Goal: Check status: Check status

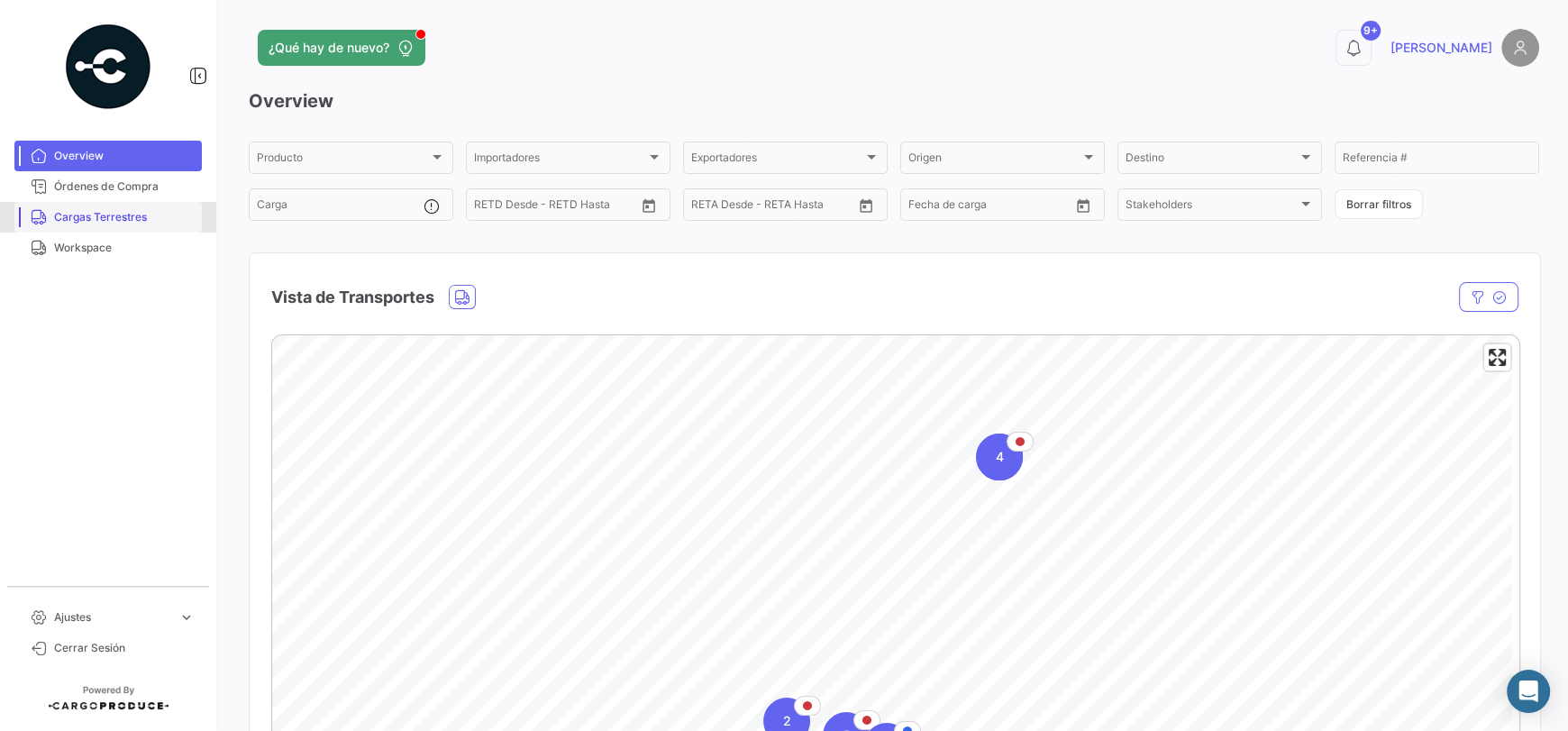
click at [136, 209] on span "Cargas Terrestres" at bounding box center [124, 217] width 140 height 17
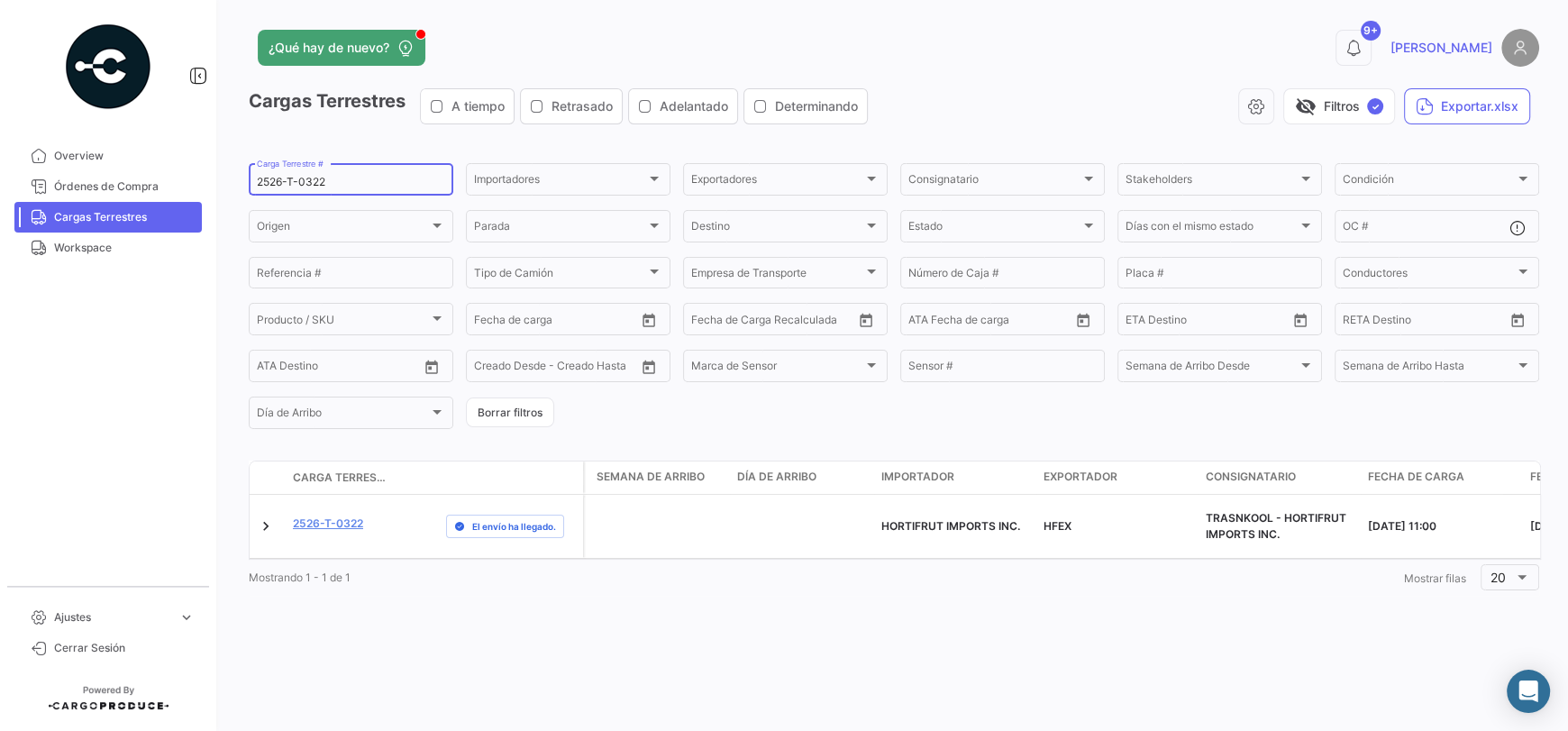
click at [345, 183] on input "2526-T-0322" at bounding box center [351, 182] width 188 height 13
type input "2526-T-0450"
click at [349, 532] on mat-tooltip-component "2526-T-0450" at bounding box center [329, 556] width 120 height 51
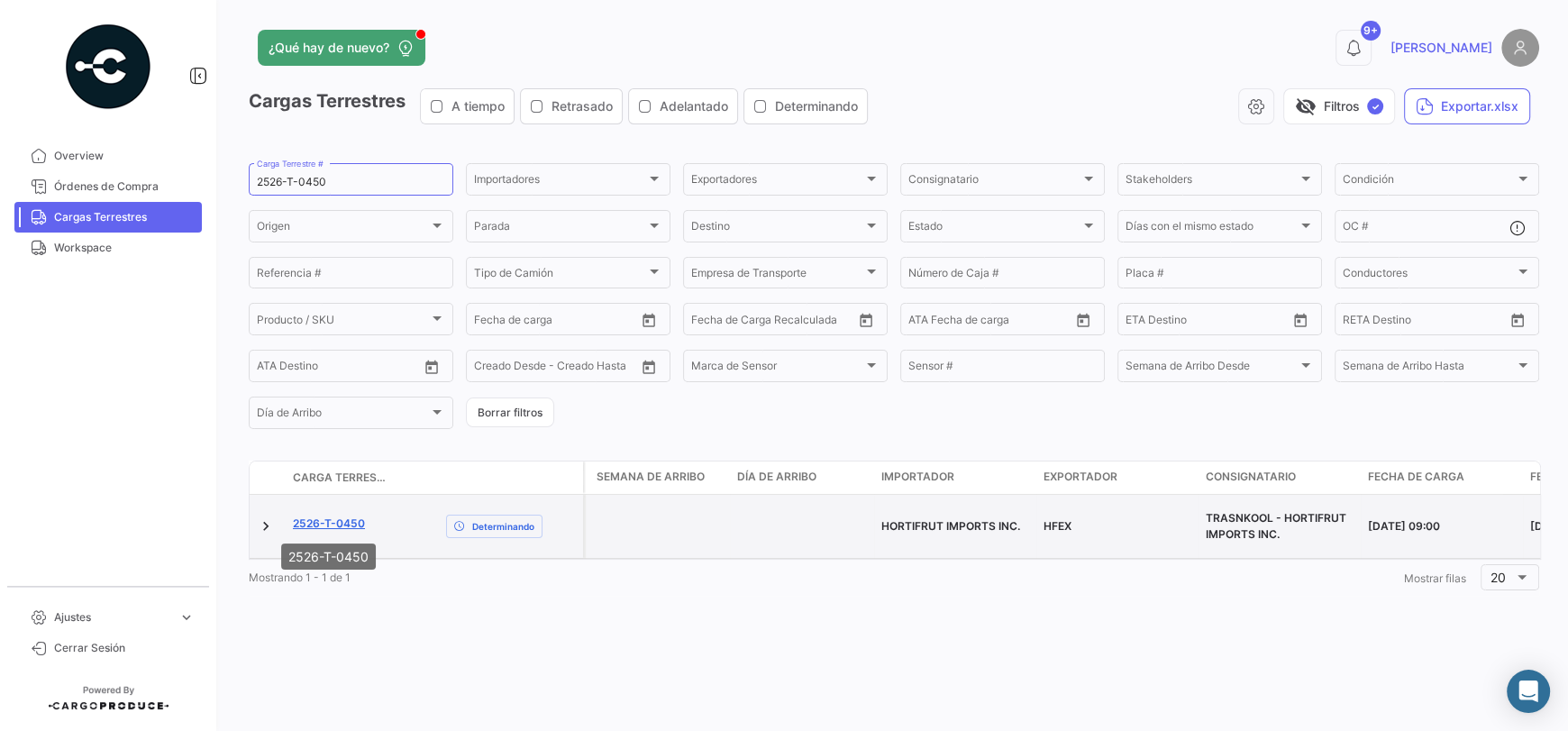
click at [346, 526] on link "2526-T-0450" at bounding box center [329, 523] width 72 height 17
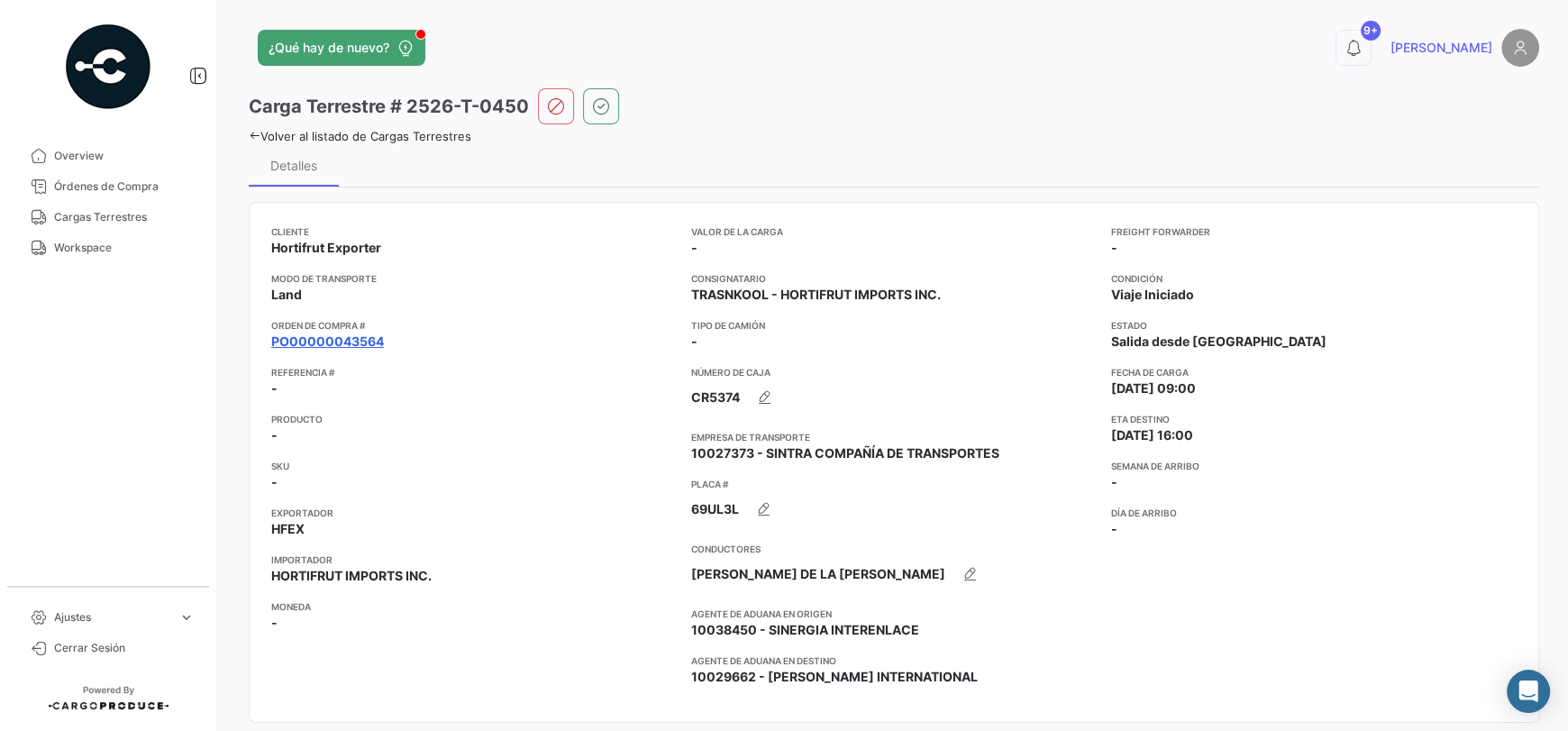
click at [364, 335] on link "PO00000043564" at bounding box center [328, 341] width 113 height 18
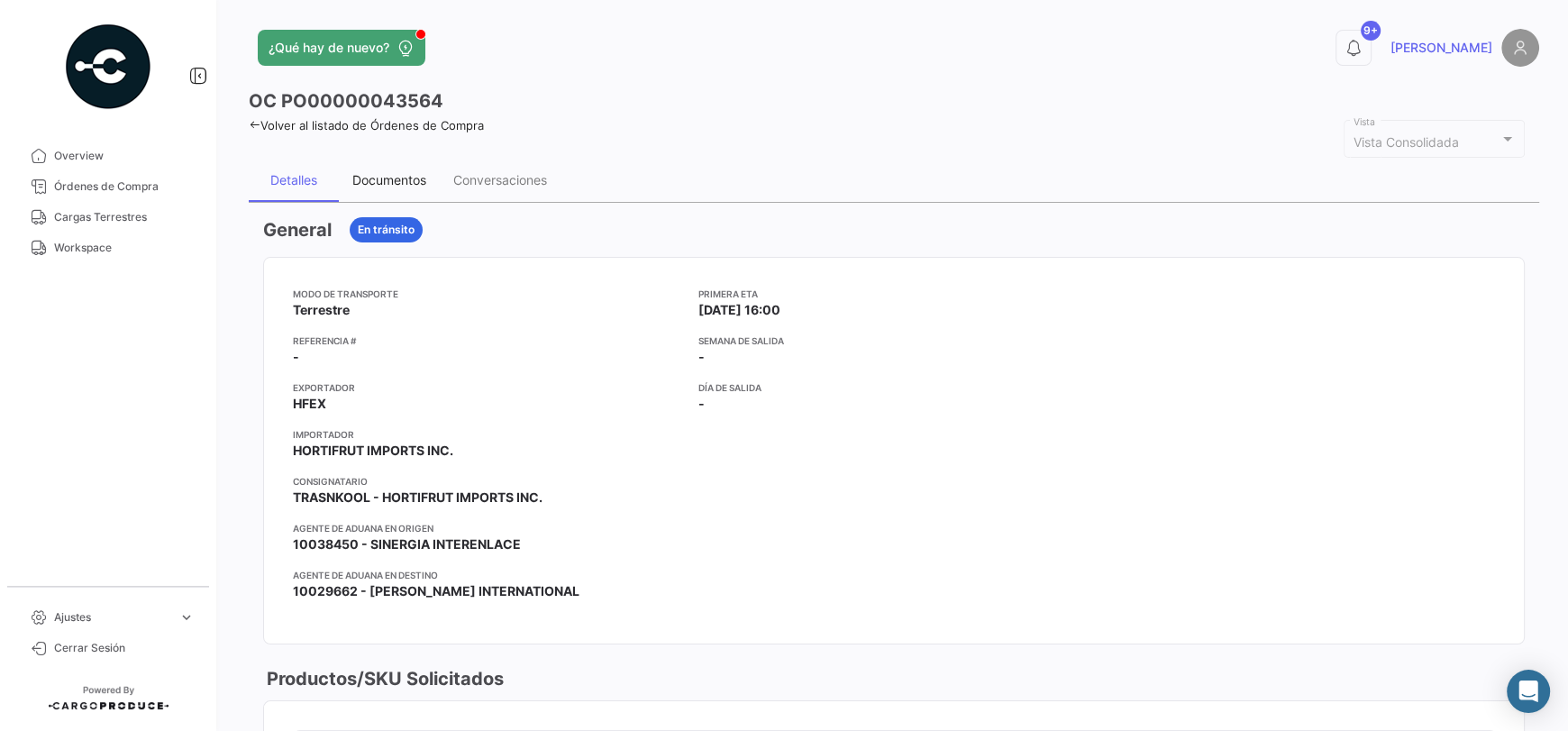
click at [402, 188] on div "Documentos" at bounding box center [389, 181] width 101 height 43
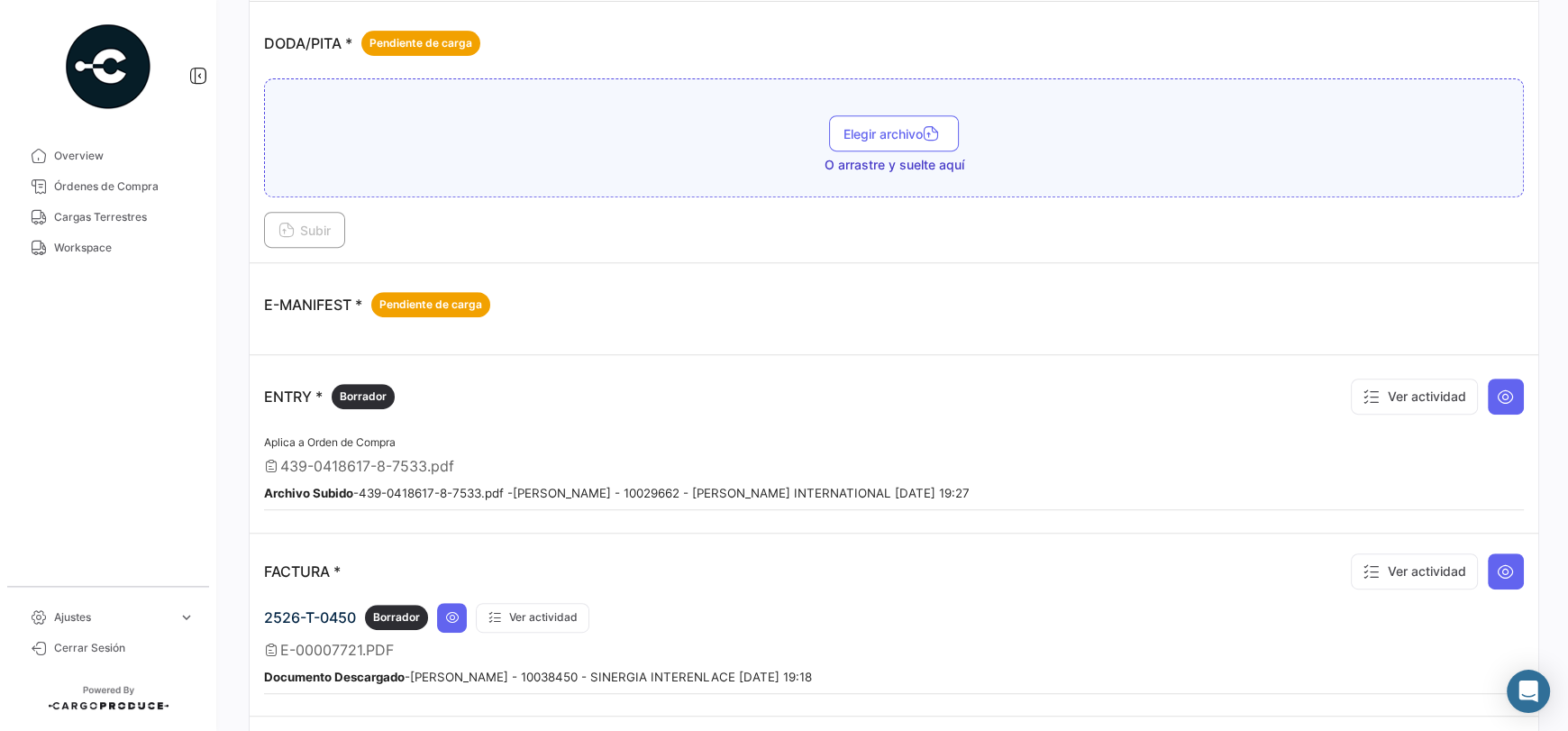
scroll to position [811, 0]
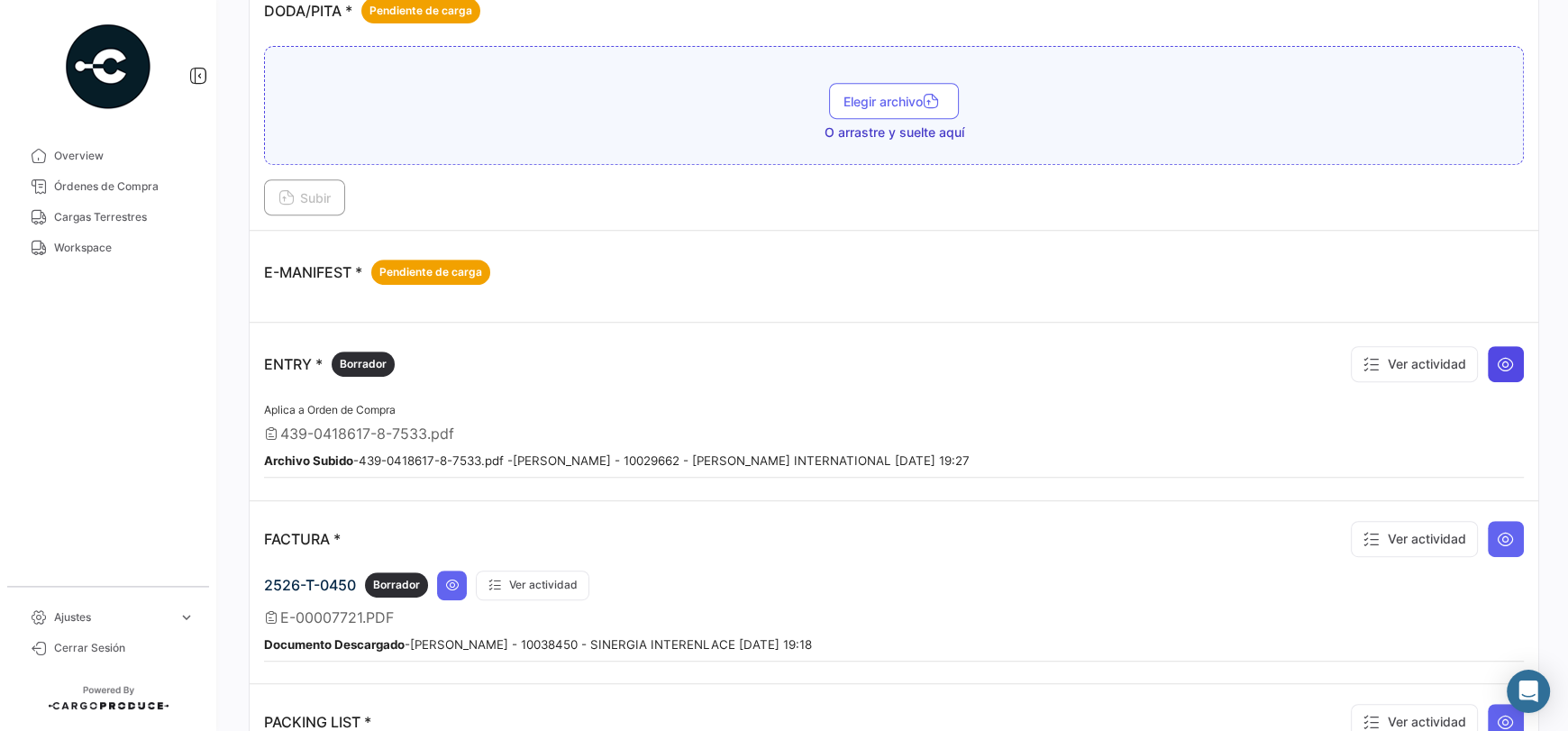
click at [1505, 351] on button at bounding box center [1506, 364] width 36 height 36
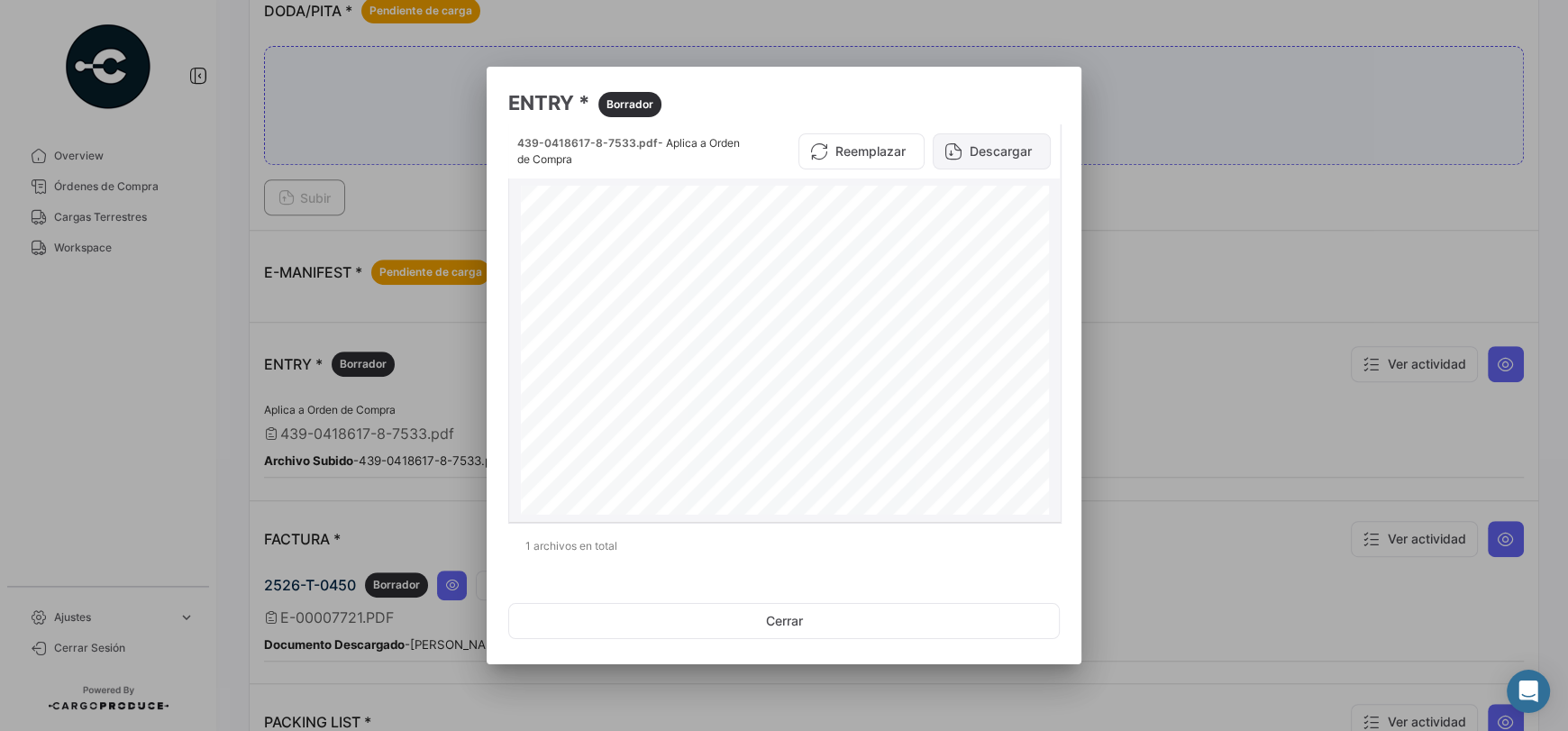
click at [1008, 152] on button "Descargar" at bounding box center [992, 151] width 118 height 36
click at [792, 621] on button "Cerrar" at bounding box center [784, 621] width 551 height 36
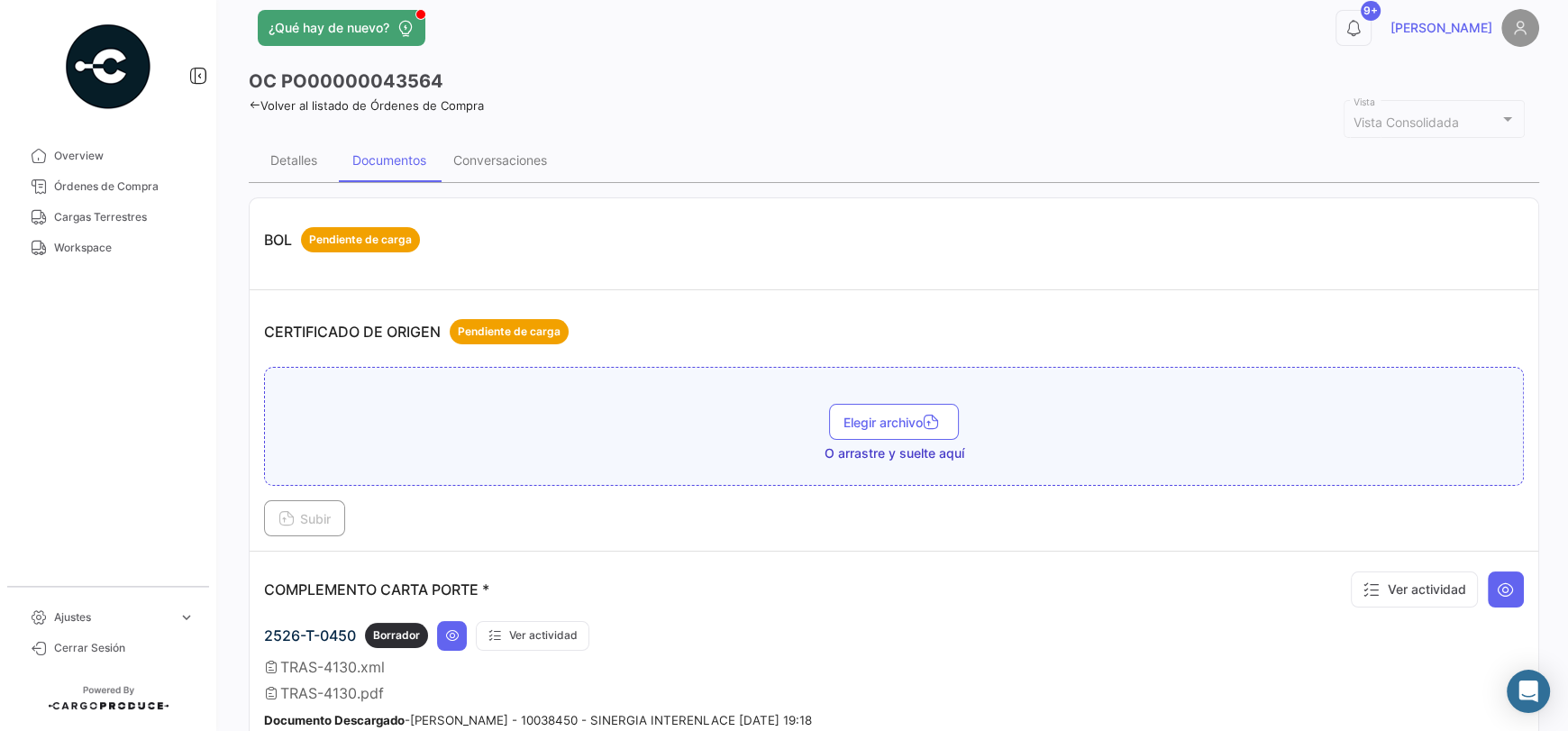
scroll to position [0, 0]
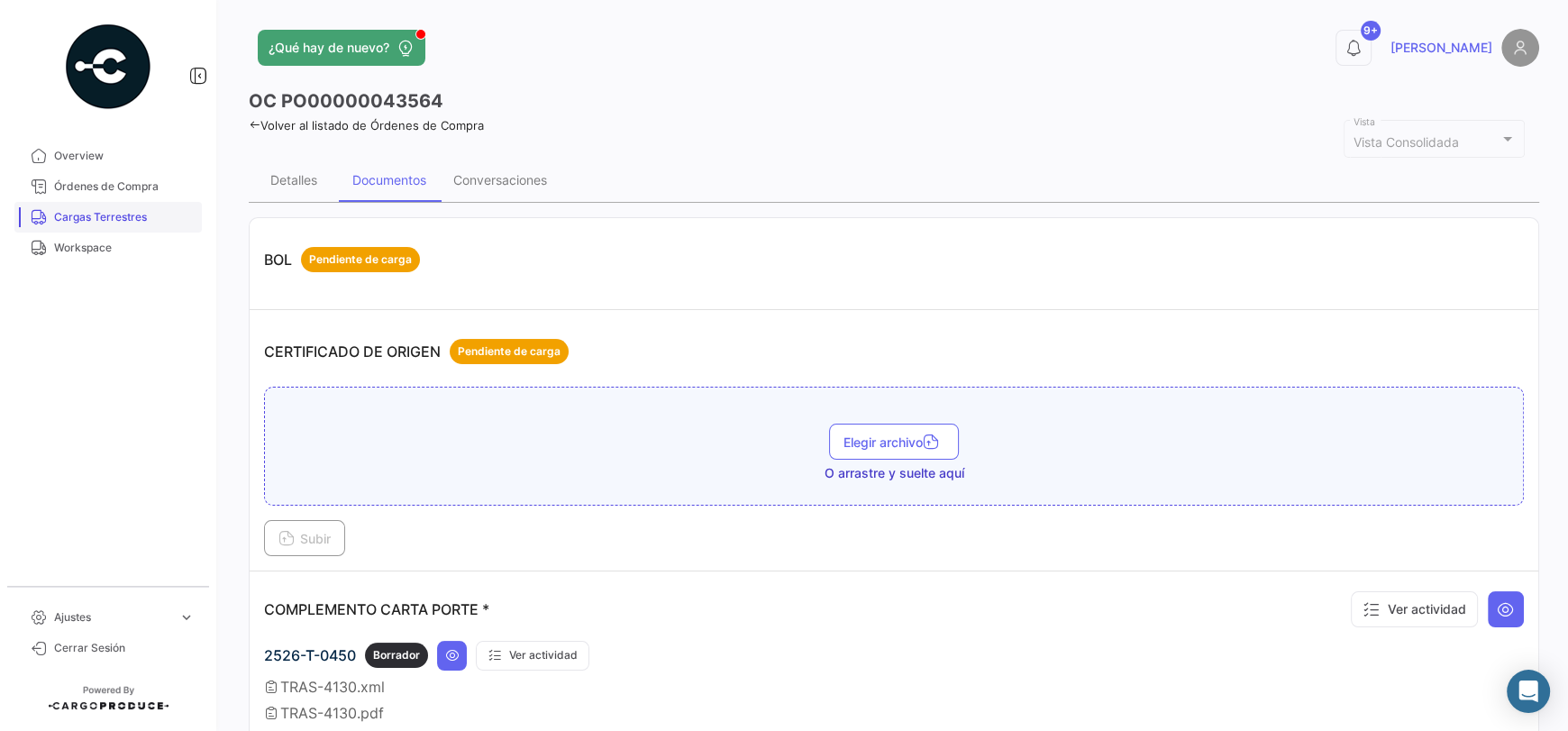
drag, startPoint x: 145, startPoint y: 213, endPoint x: 164, endPoint y: 211, distance: 19.1
click at [145, 213] on span "Cargas Terrestres" at bounding box center [124, 217] width 140 height 17
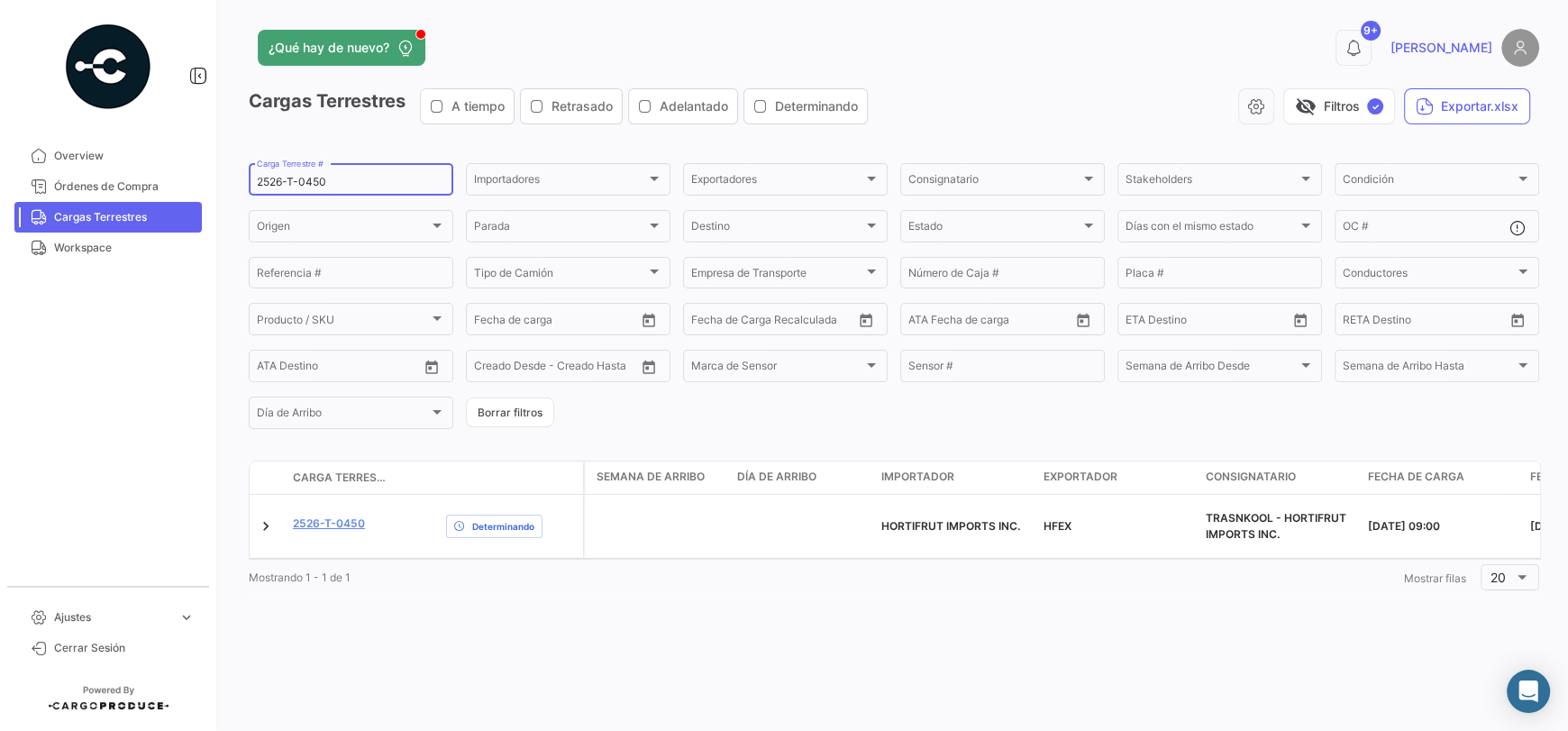
click at [351, 185] on input "2526-T-0450" at bounding box center [351, 182] width 188 height 13
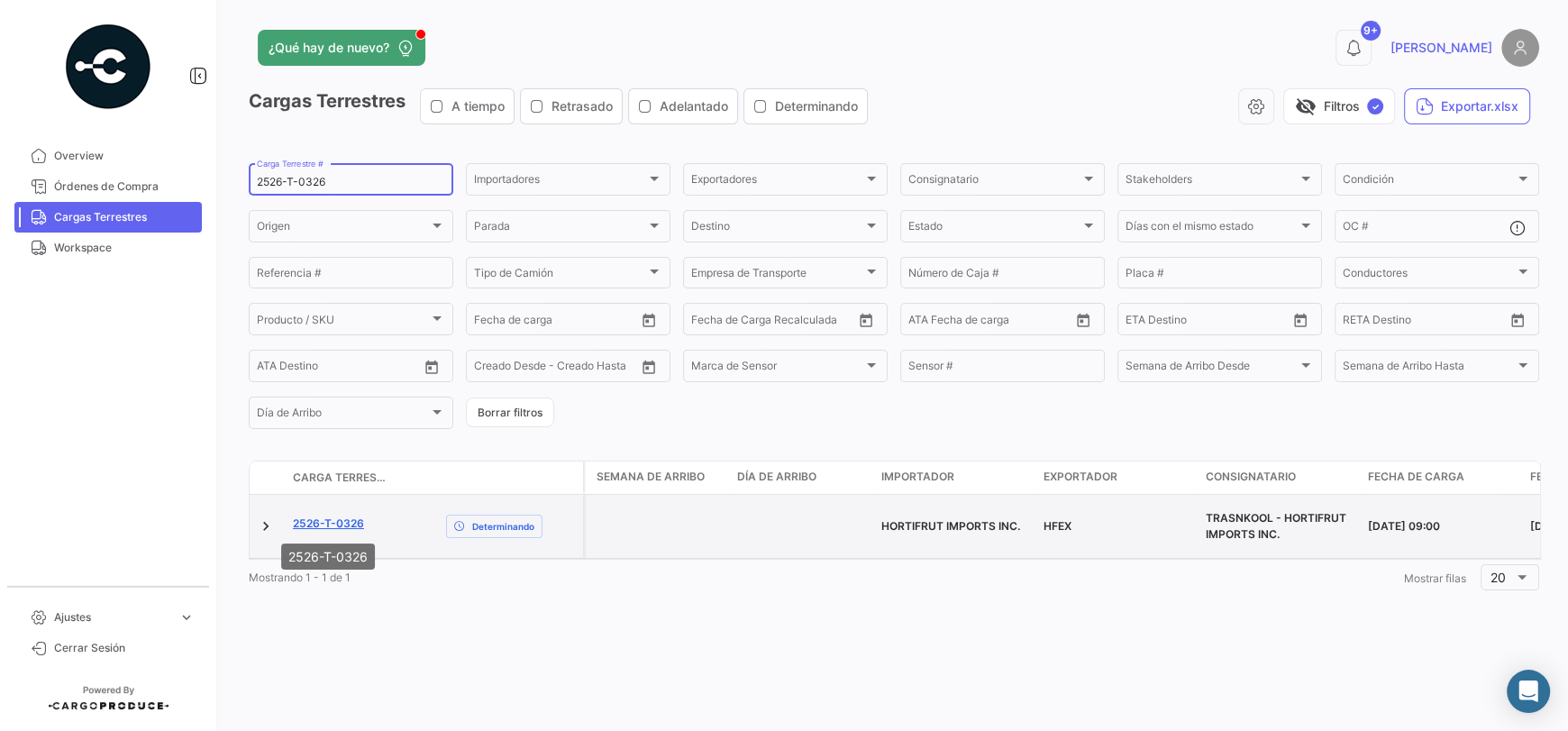
type input "2526-T-0326"
click at [330, 526] on link "2526-T-0326" at bounding box center [329, 523] width 72 height 17
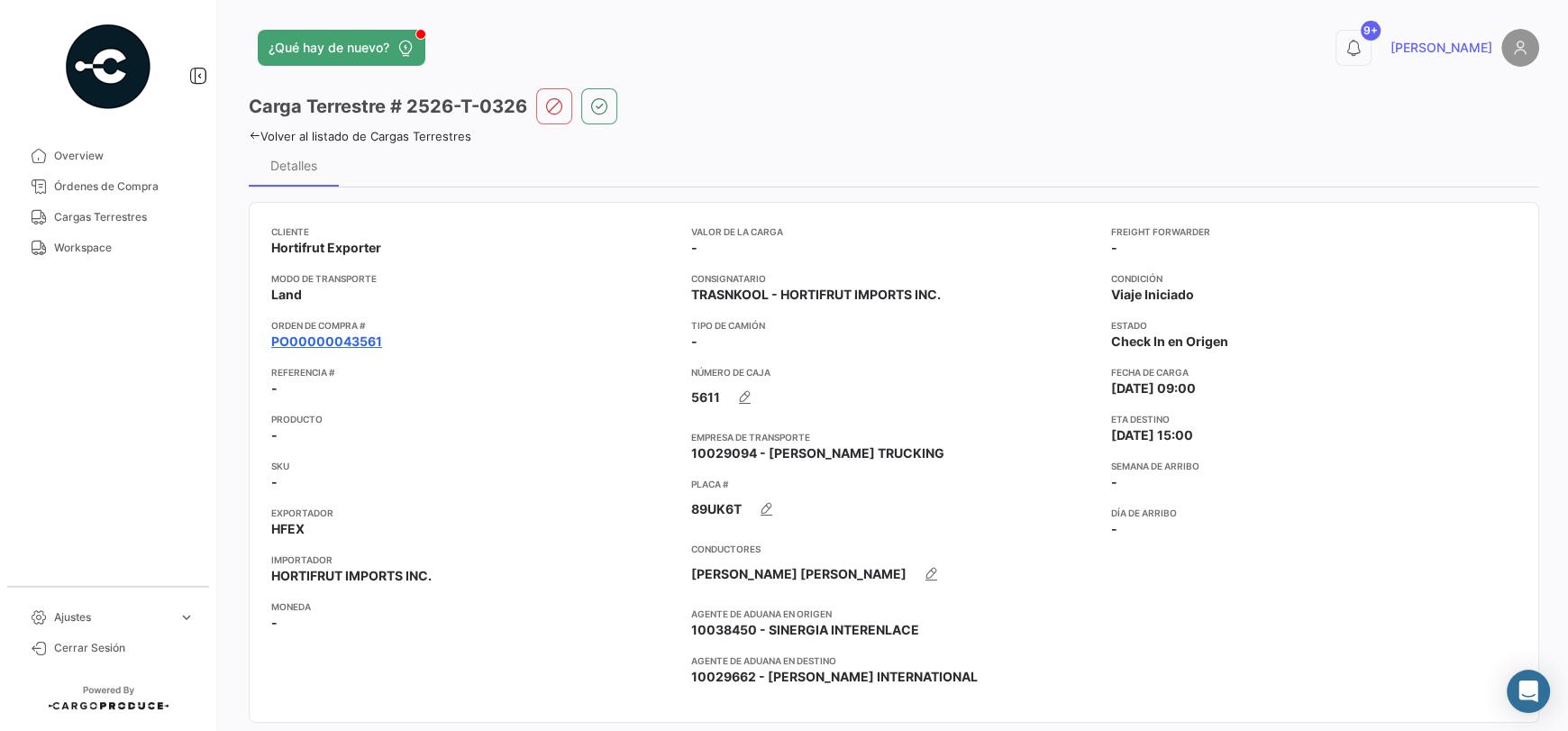
click at [360, 344] on link "PO00000043561" at bounding box center [327, 341] width 111 height 18
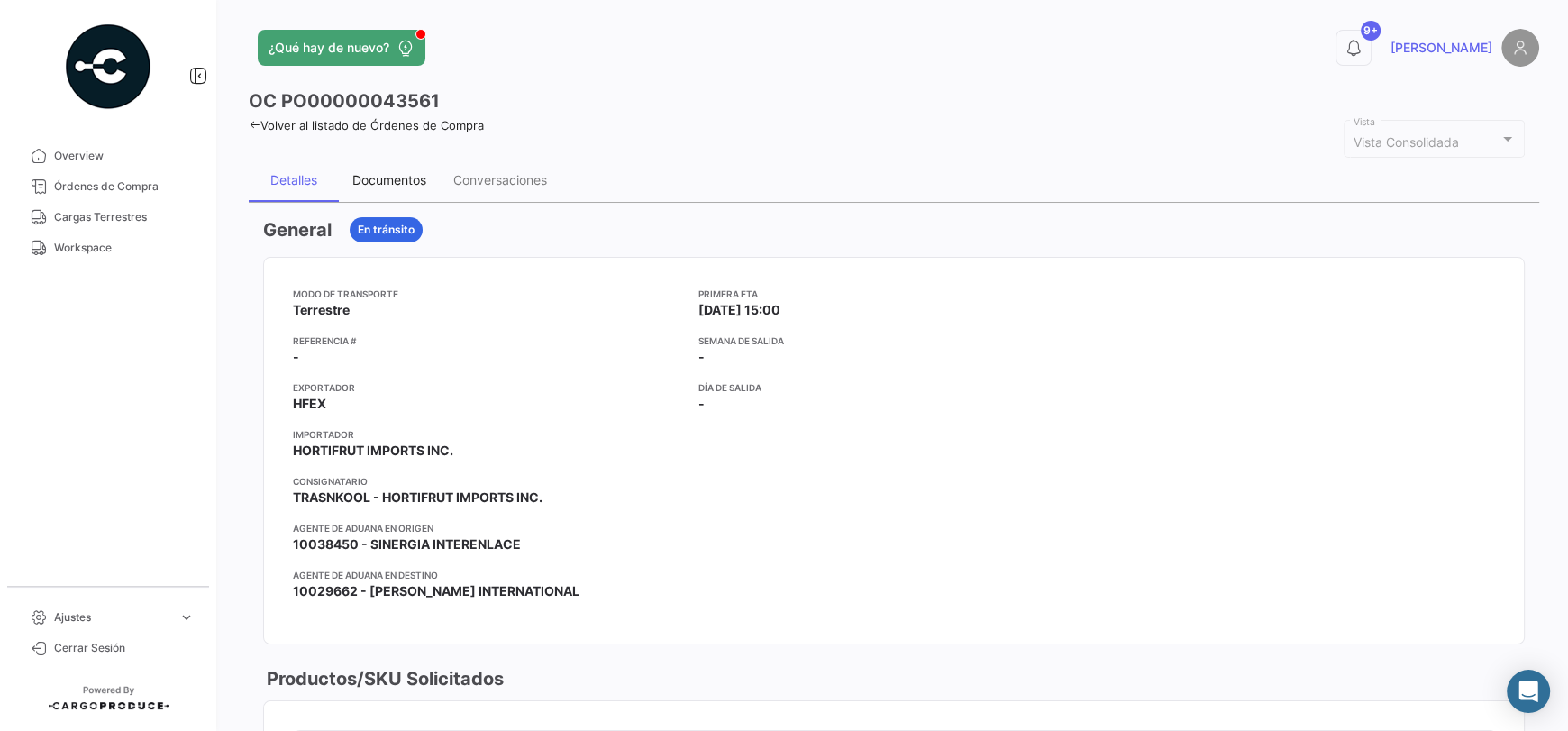
click at [391, 183] on div "Documentos" at bounding box center [389, 180] width 74 height 16
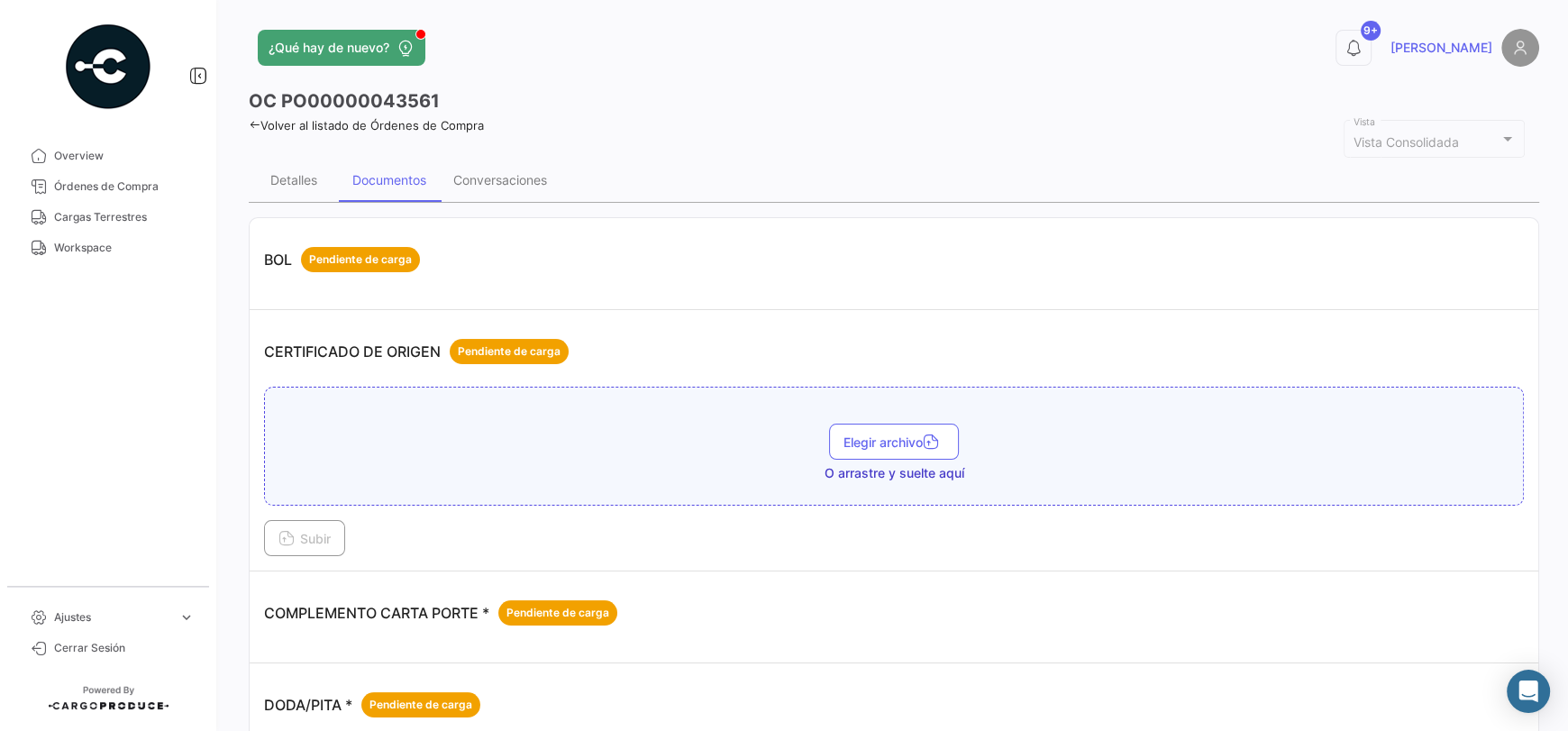
click at [250, 123] on icon at bounding box center [255, 125] width 12 height 12
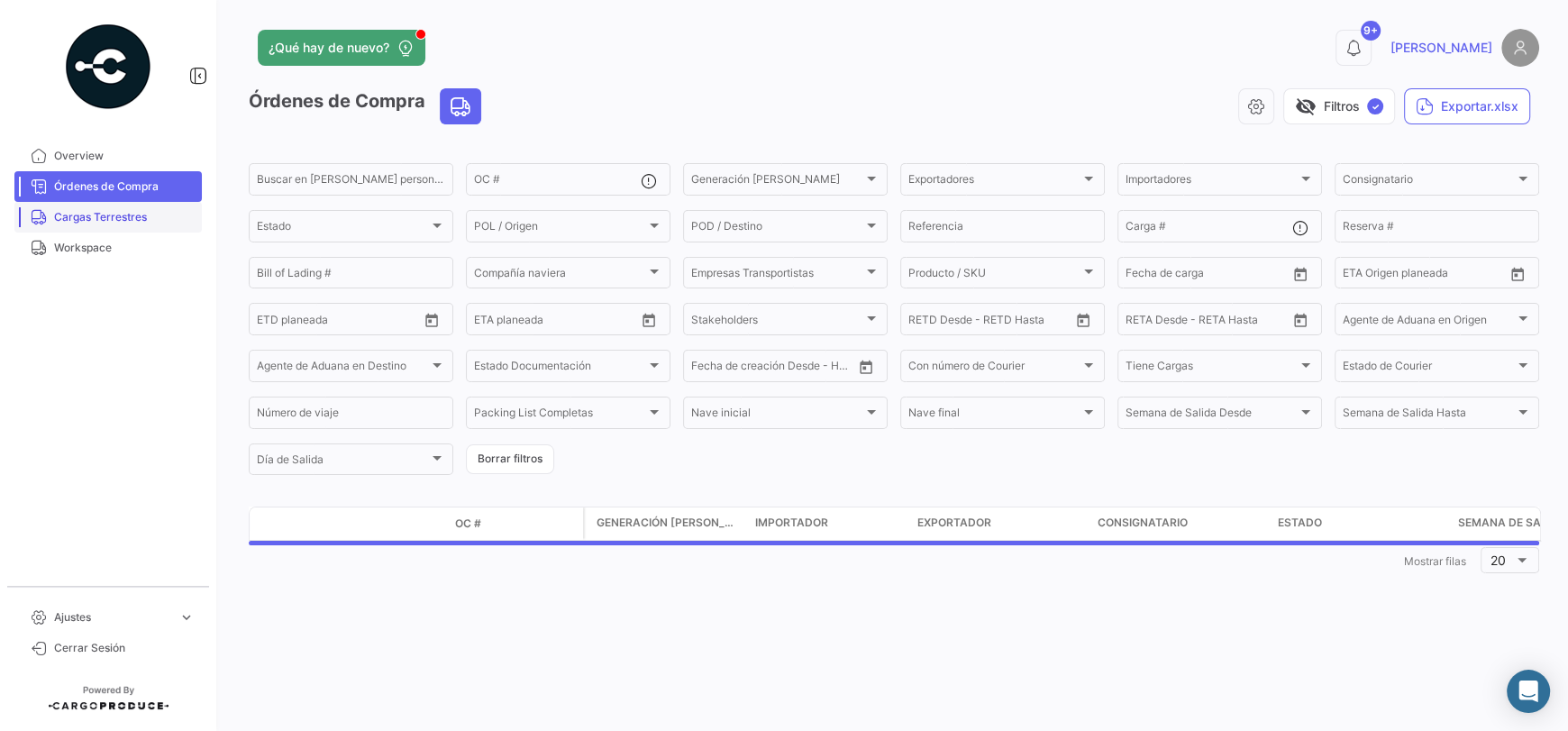
click at [148, 214] on span "Cargas Terrestres" at bounding box center [124, 217] width 140 height 17
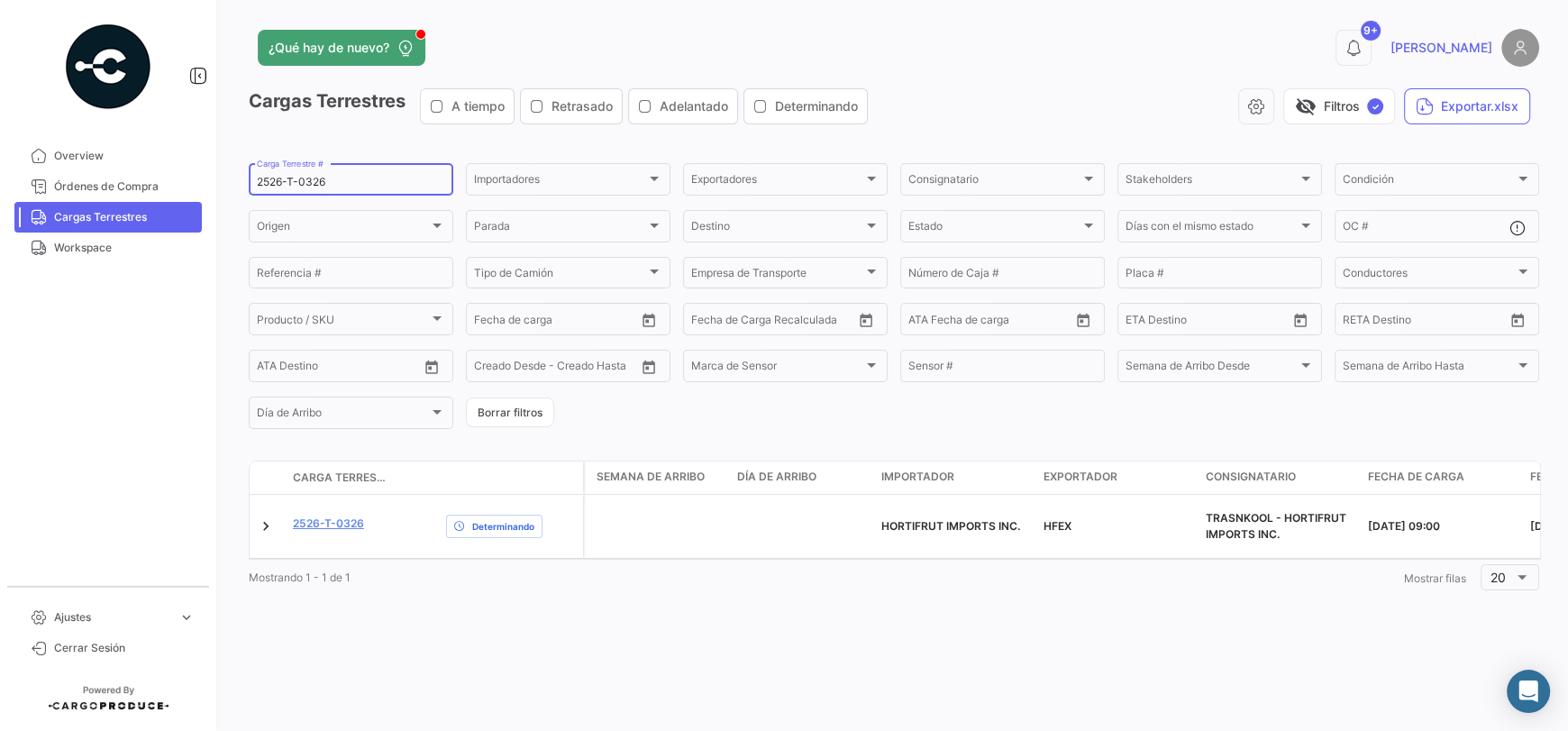
click at [344, 182] on input "2526-T-0326" at bounding box center [351, 182] width 188 height 13
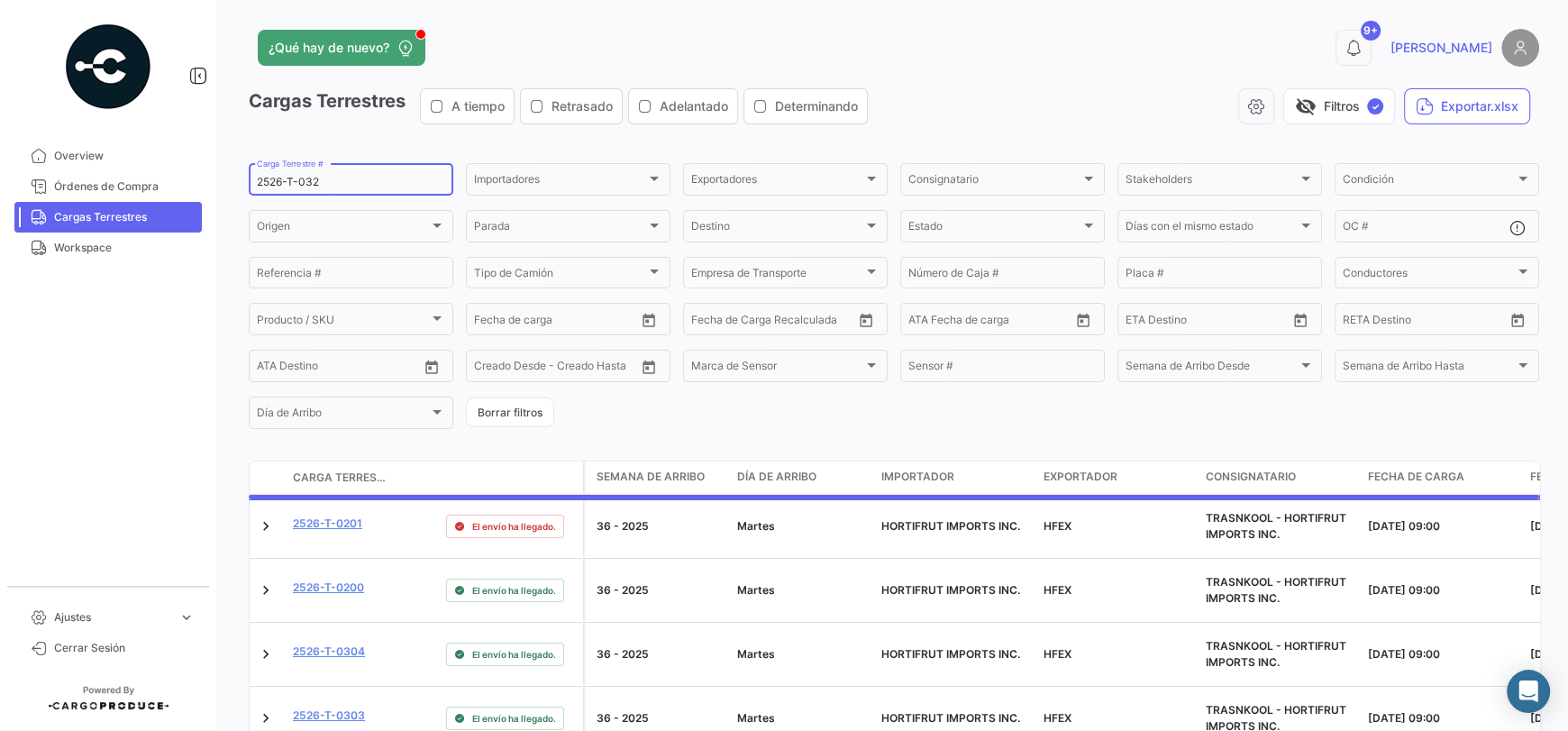
type input "2526-T-0326"
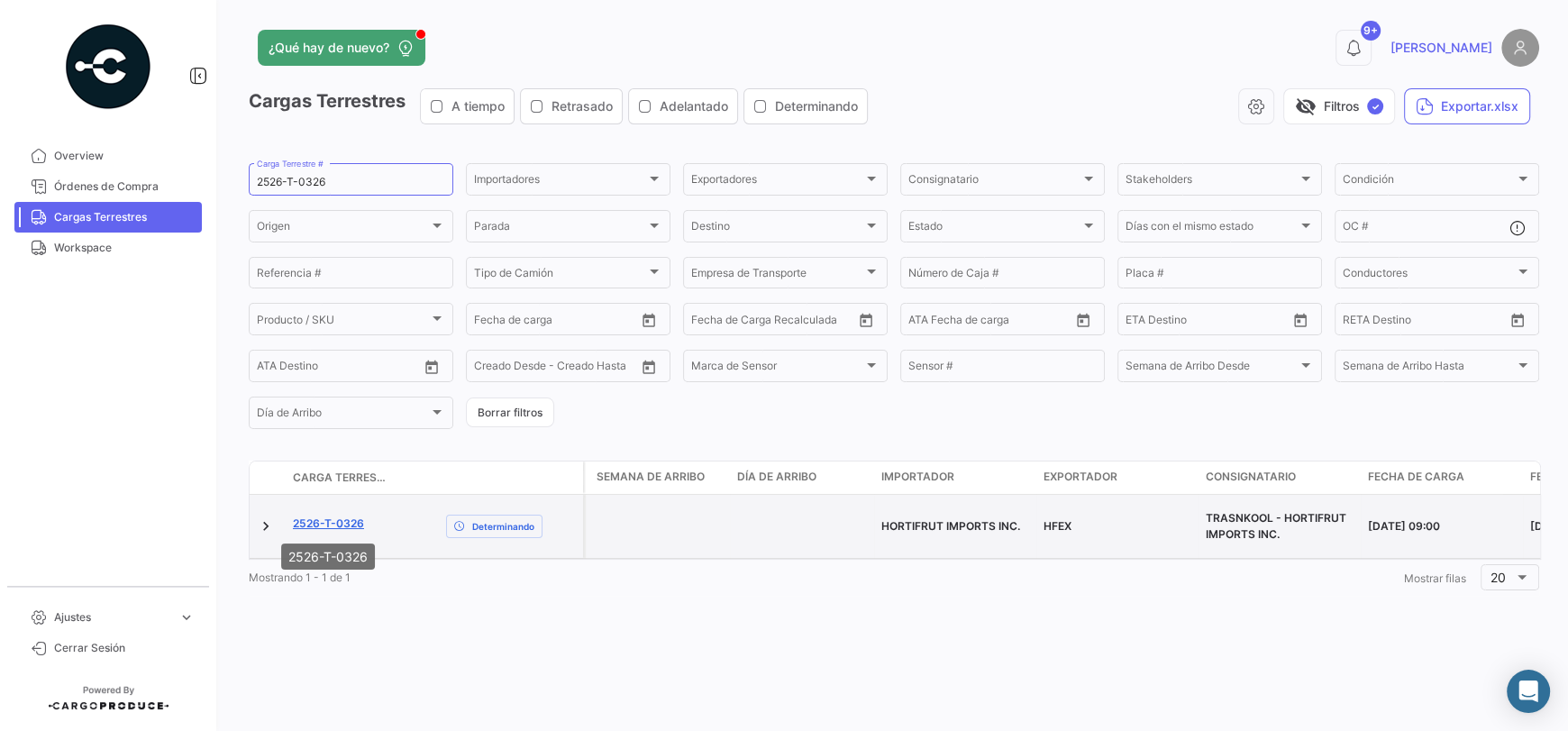
click at [320, 518] on link "2526-T-0326" at bounding box center [329, 523] width 72 height 17
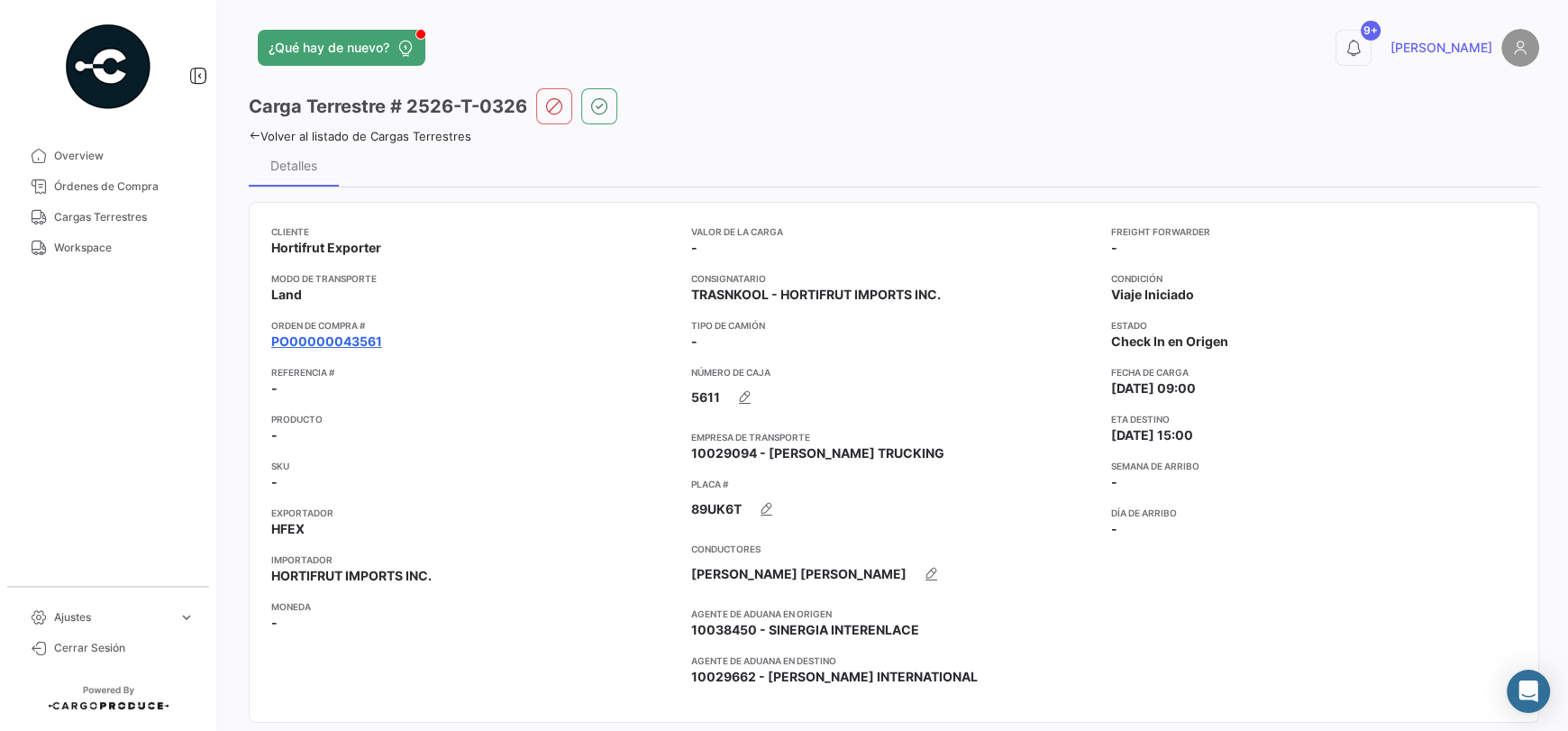
click at [351, 339] on link "PO00000043561" at bounding box center [327, 341] width 111 height 18
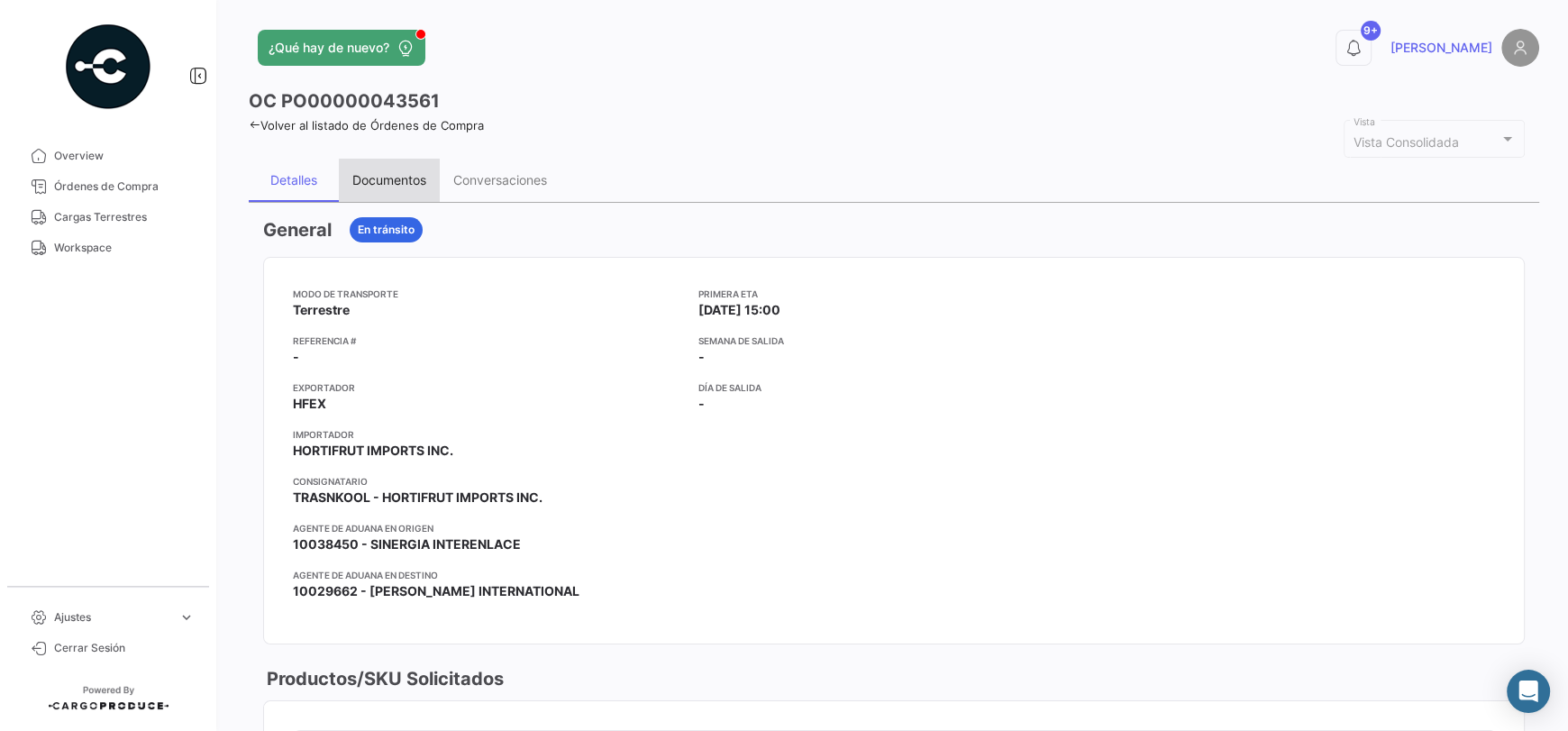
click at [411, 189] on div "Documentos" at bounding box center [389, 181] width 101 height 43
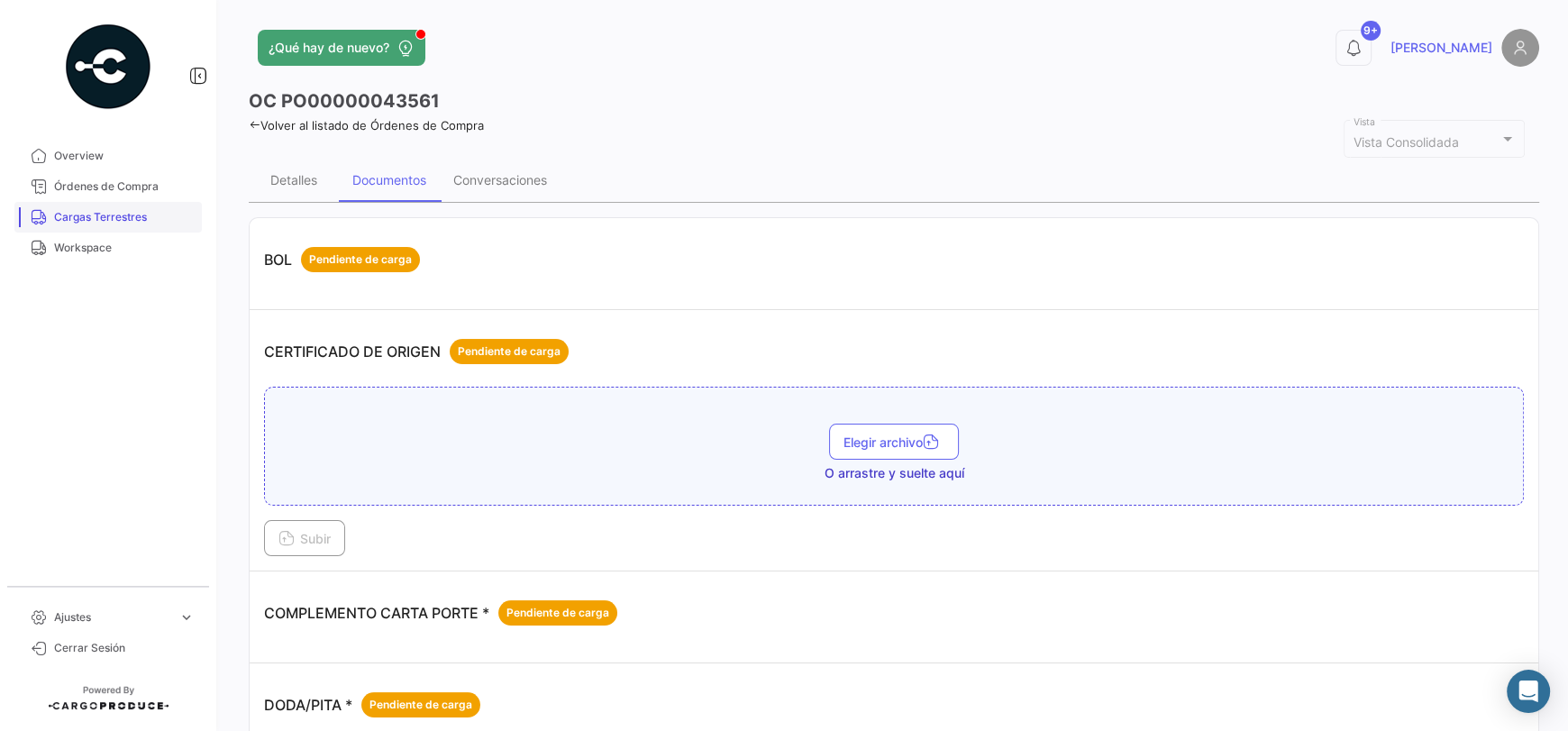
click at [150, 205] on link "Cargas Terrestres" at bounding box center [108, 217] width 187 height 30
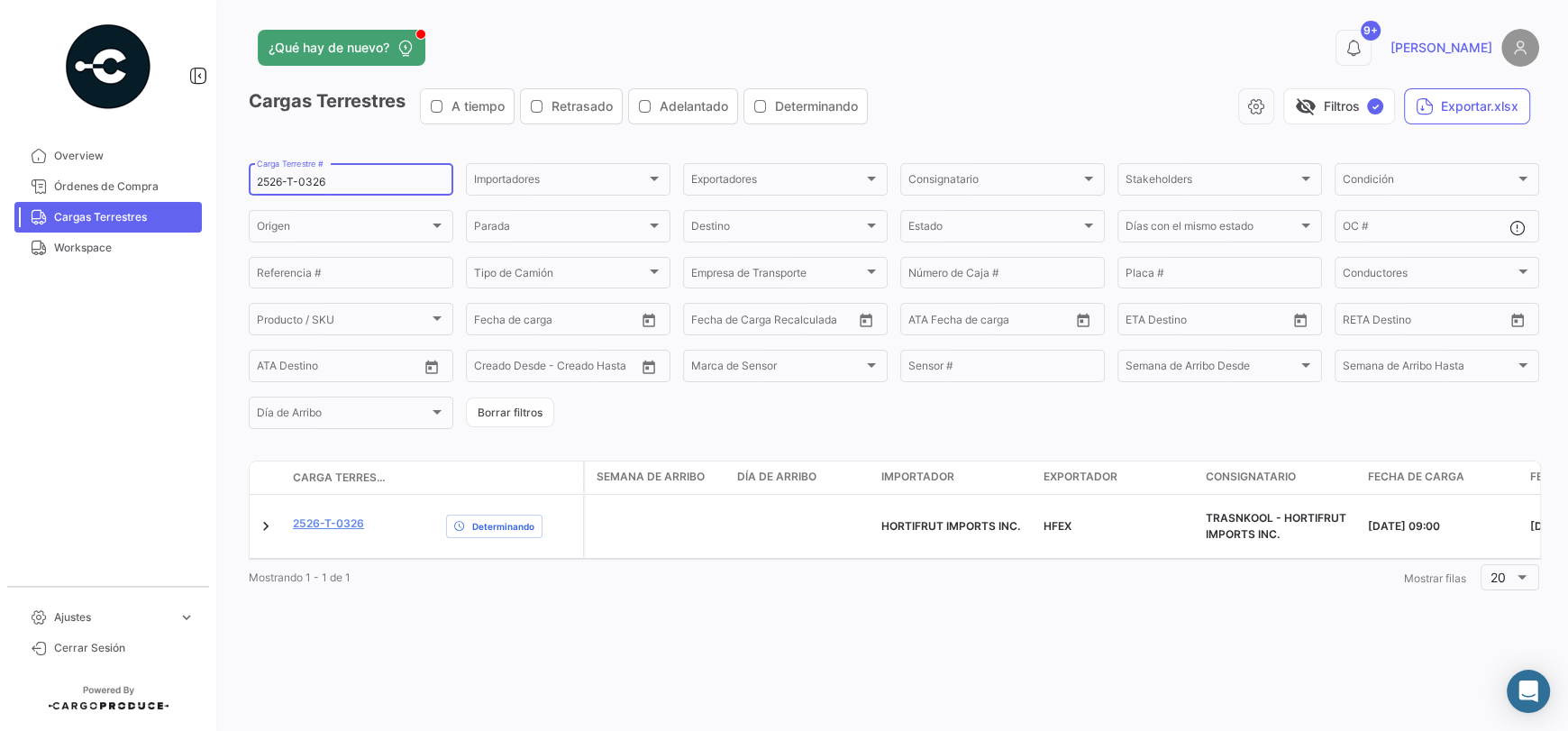
click at [328, 184] on input "2526-T-0326" at bounding box center [351, 182] width 188 height 13
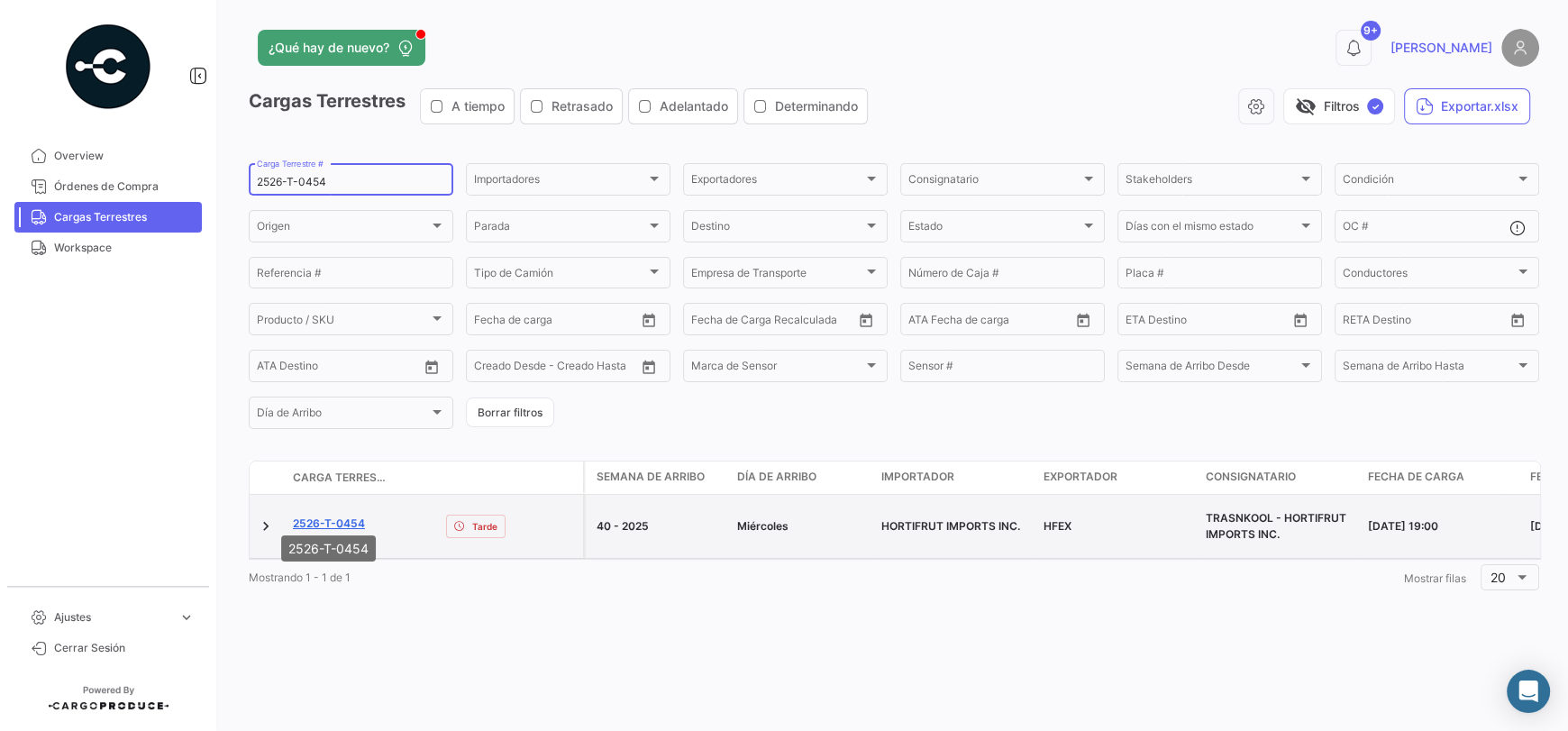
type input "2526-T-0454"
click at [346, 518] on link "2526-T-0454" at bounding box center [329, 523] width 72 height 17
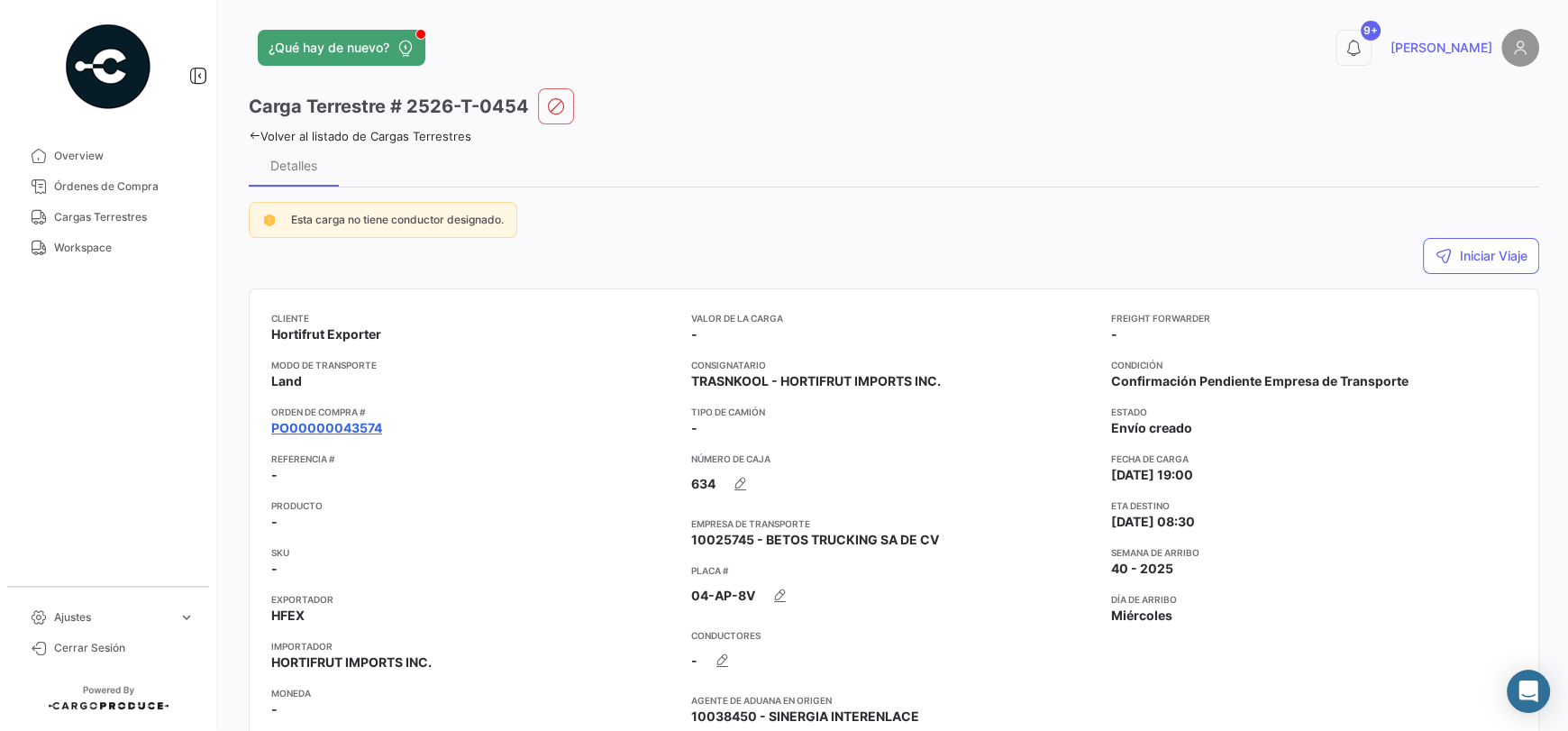
click at [378, 429] on link "PO00000043574" at bounding box center [327, 428] width 111 height 18
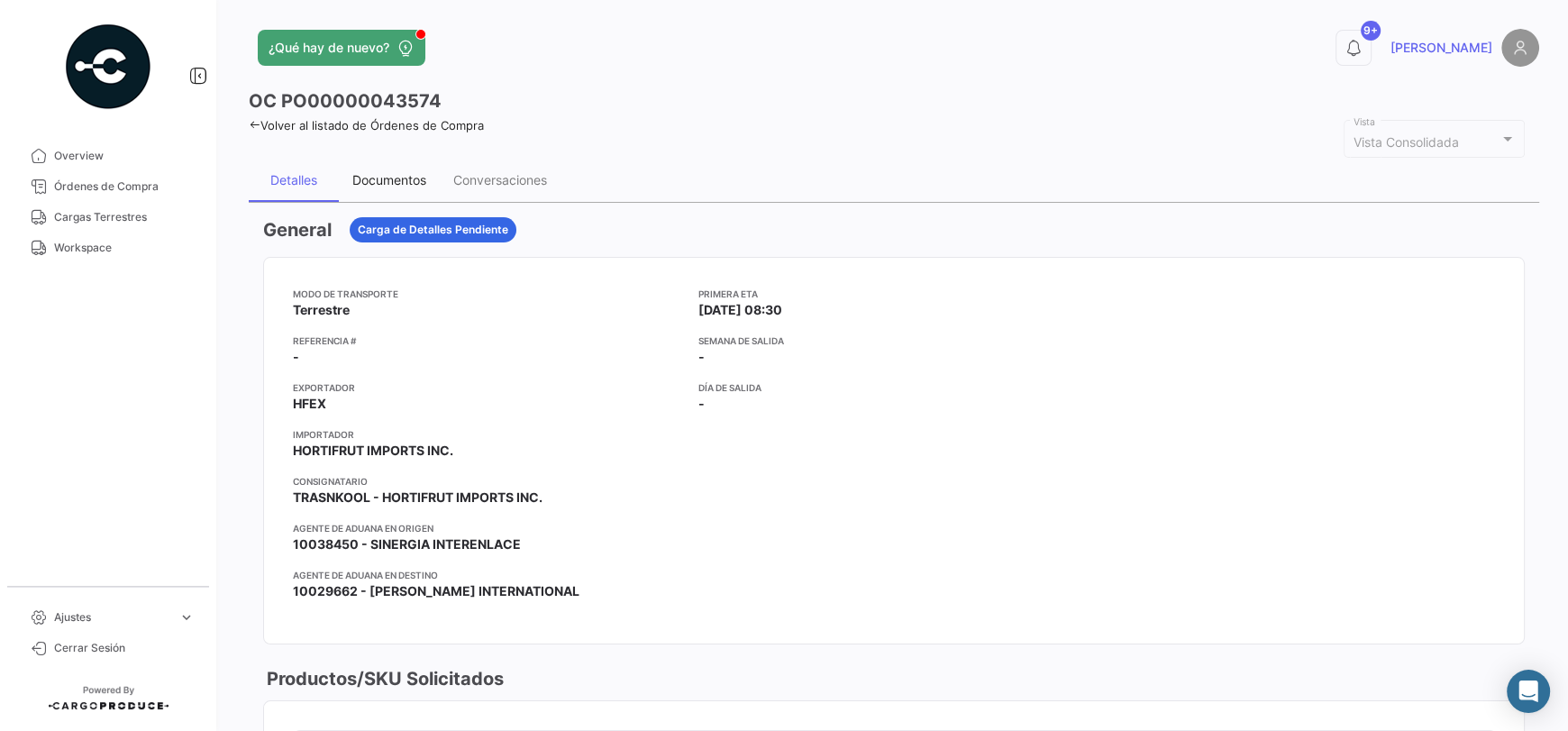
click at [397, 176] on div "Documentos" at bounding box center [389, 180] width 74 height 16
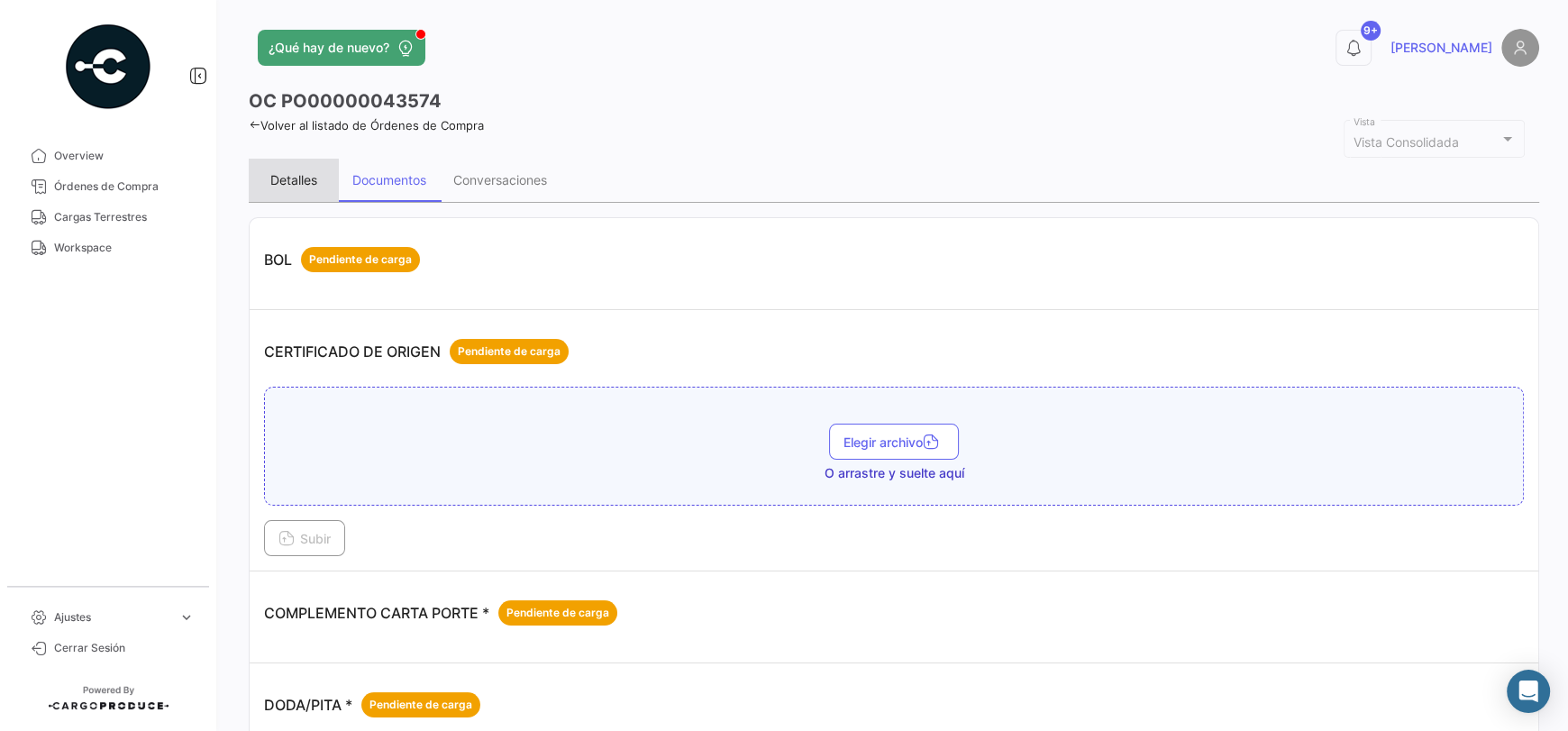
click at [308, 191] on div "Detalles" at bounding box center [294, 181] width 90 height 43
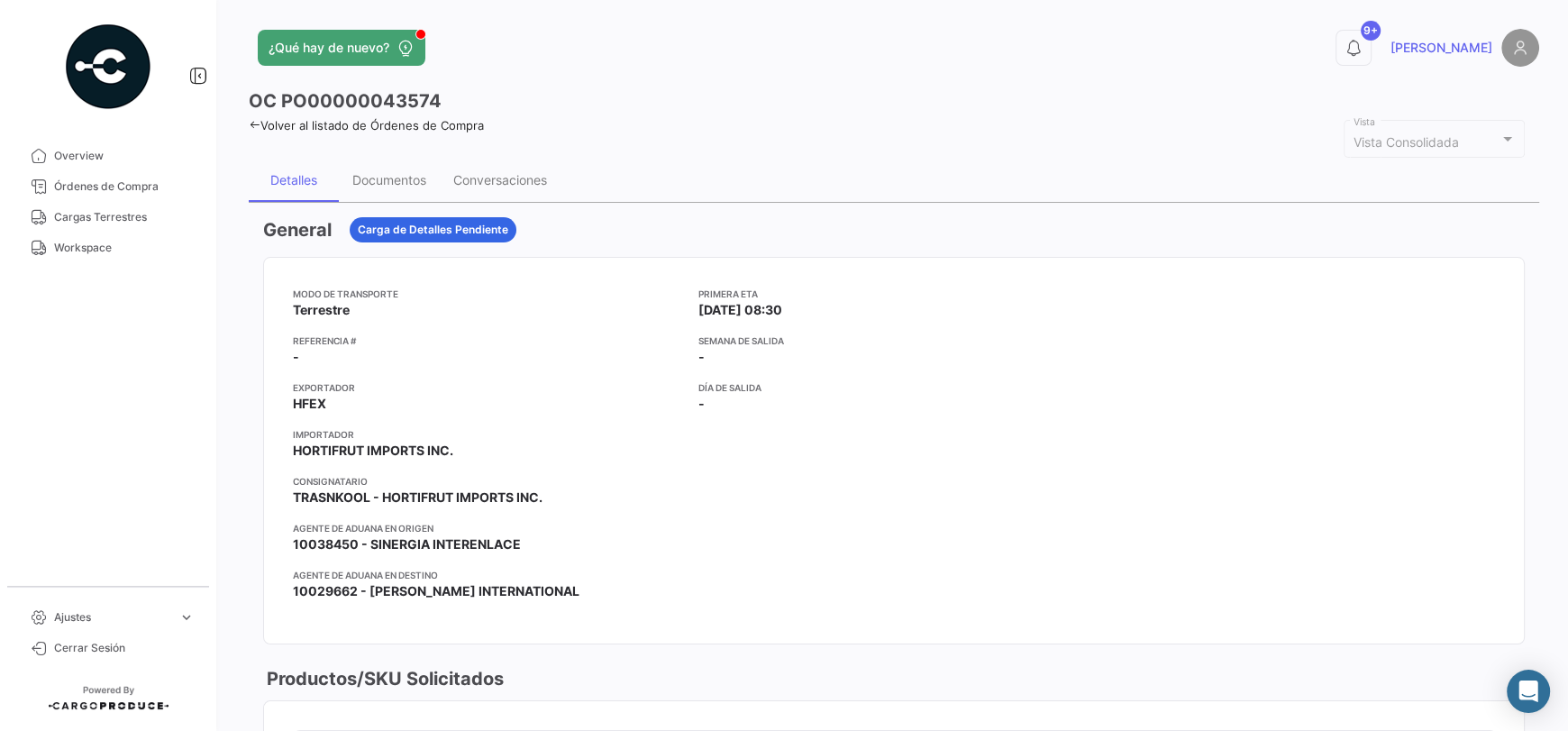
click at [311, 128] on link "Volver al listado de Órdenes de Compra" at bounding box center [367, 125] width 235 height 15
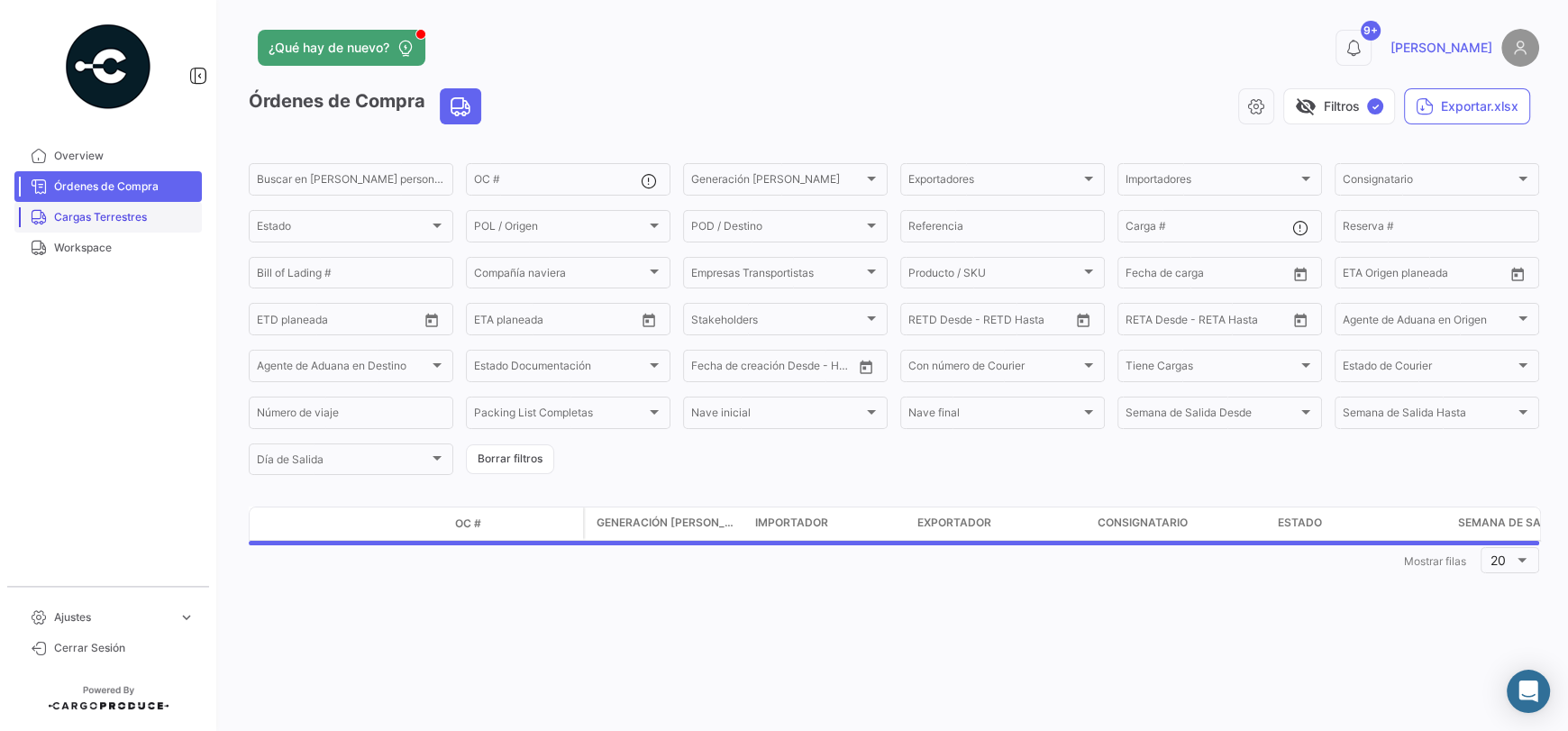
click at [173, 217] on span "Cargas Terrestres" at bounding box center [124, 217] width 140 height 17
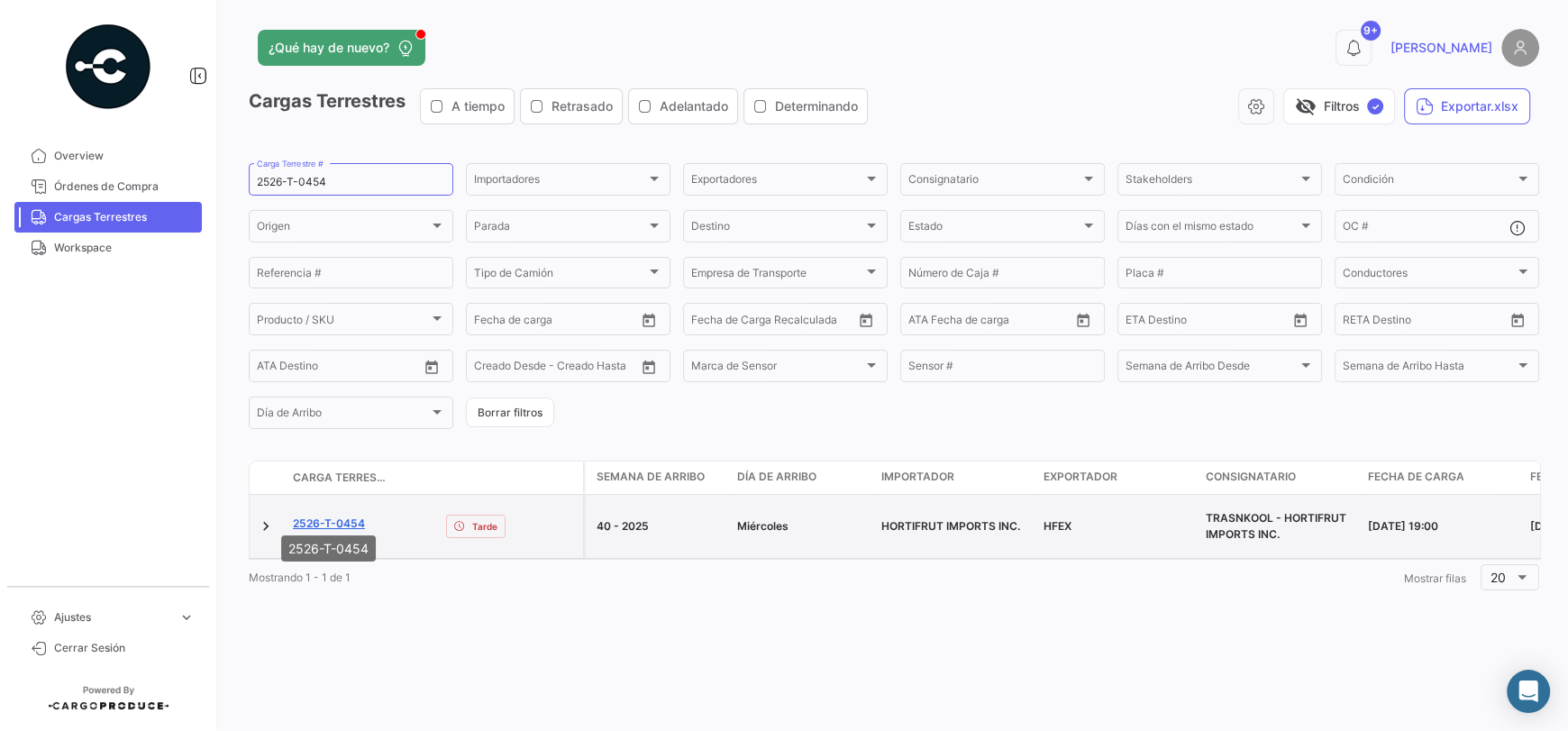
click at [349, 515] on link "2526-T-0454" at bounding box center [329, 523] width 72 height 17
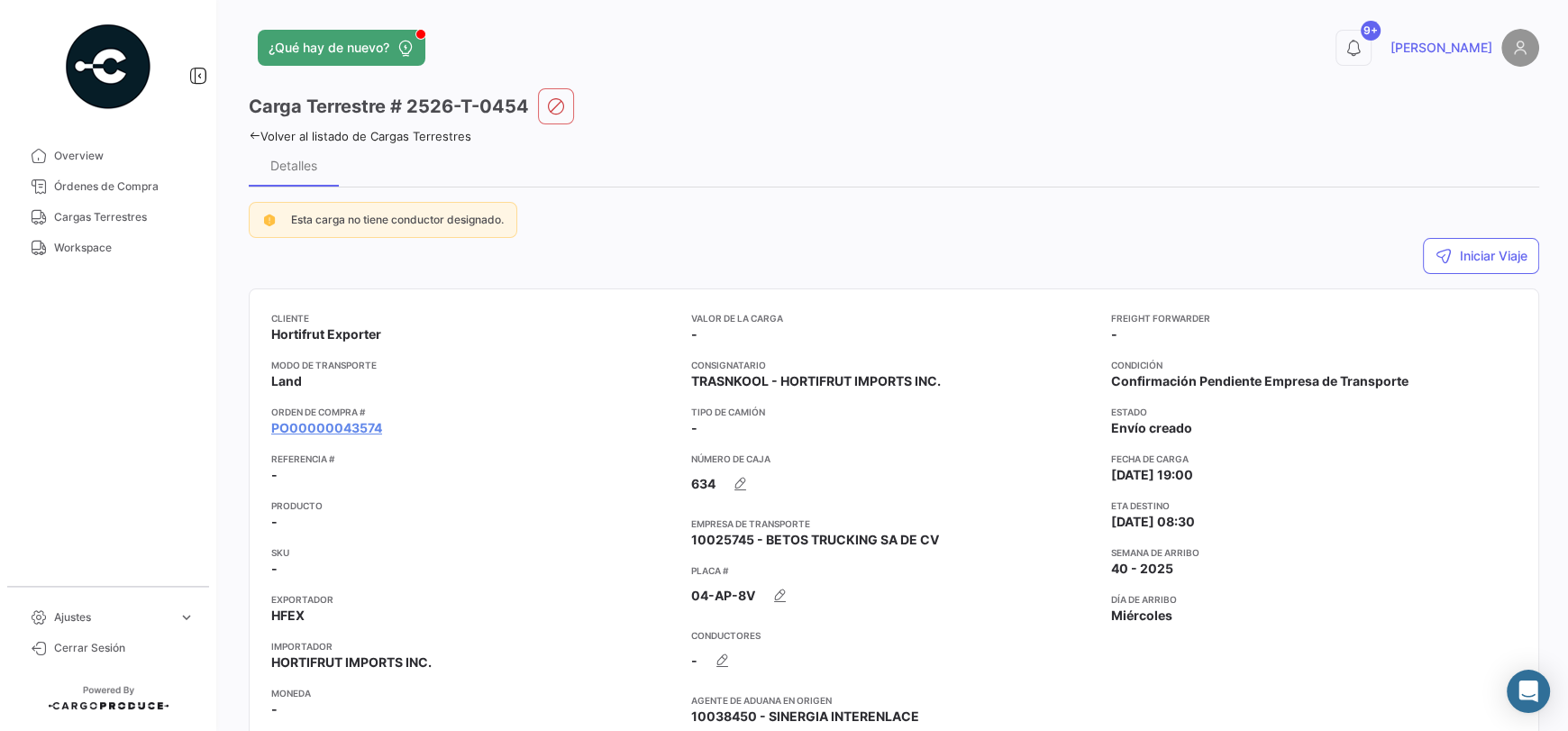
drag, startPoint x: 124, startPoint y: 211, endPoint x: 231, endPoint y: 199, distance: 107.7
click at [124, 211] on span "Cargas Terrestres" at bounding box center [124, 217] width 140 height 17
